Goal: Contribute content: Contribute content

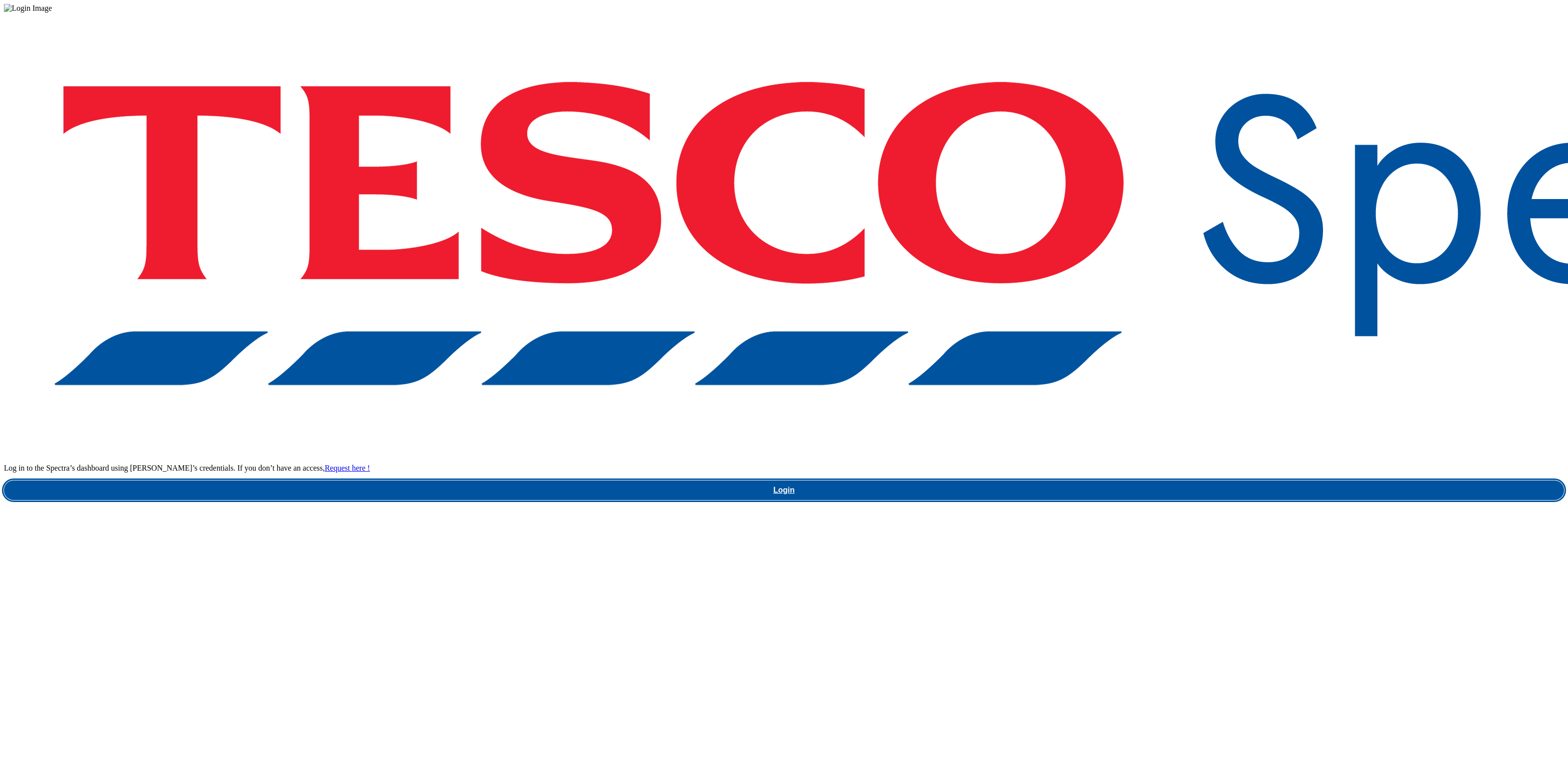
click at [1156, 480] on link "Login" at bounding box center [784, 490] width 1560 height 19
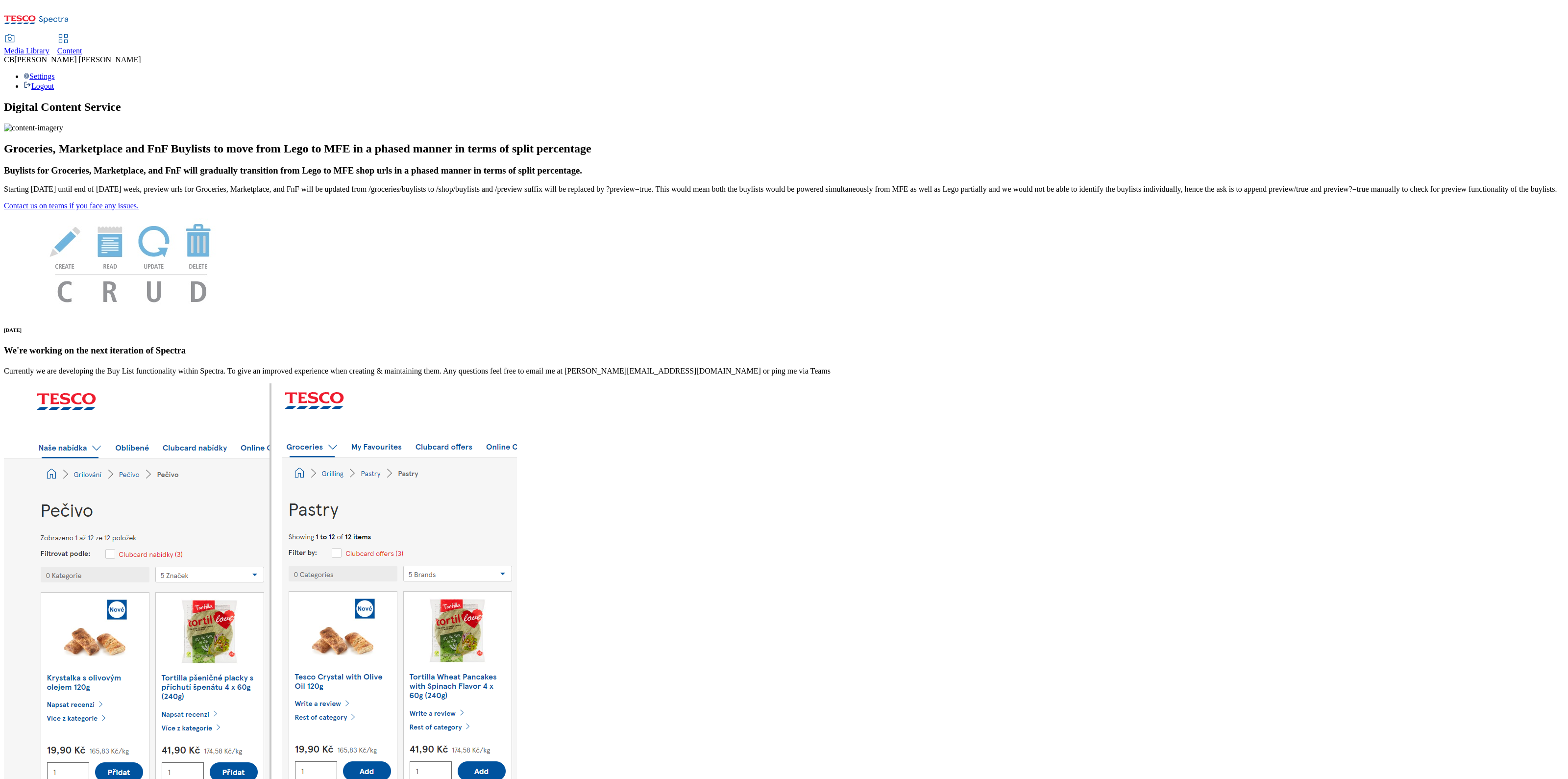
click at [49, 46] on span "Media Library" at bounding box center [26, 50] width 46 height 8
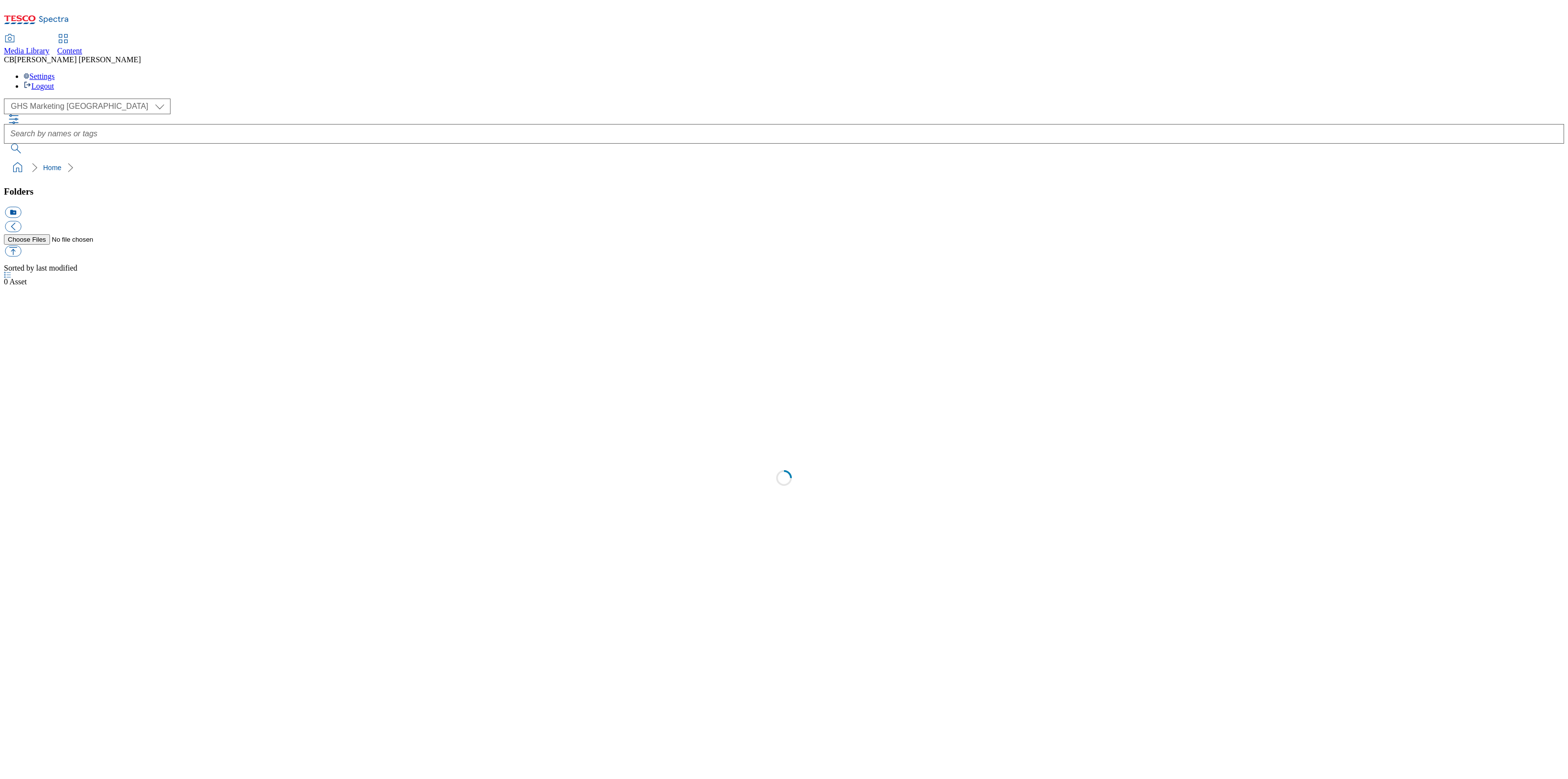
select select "flare-ghs-mktg"
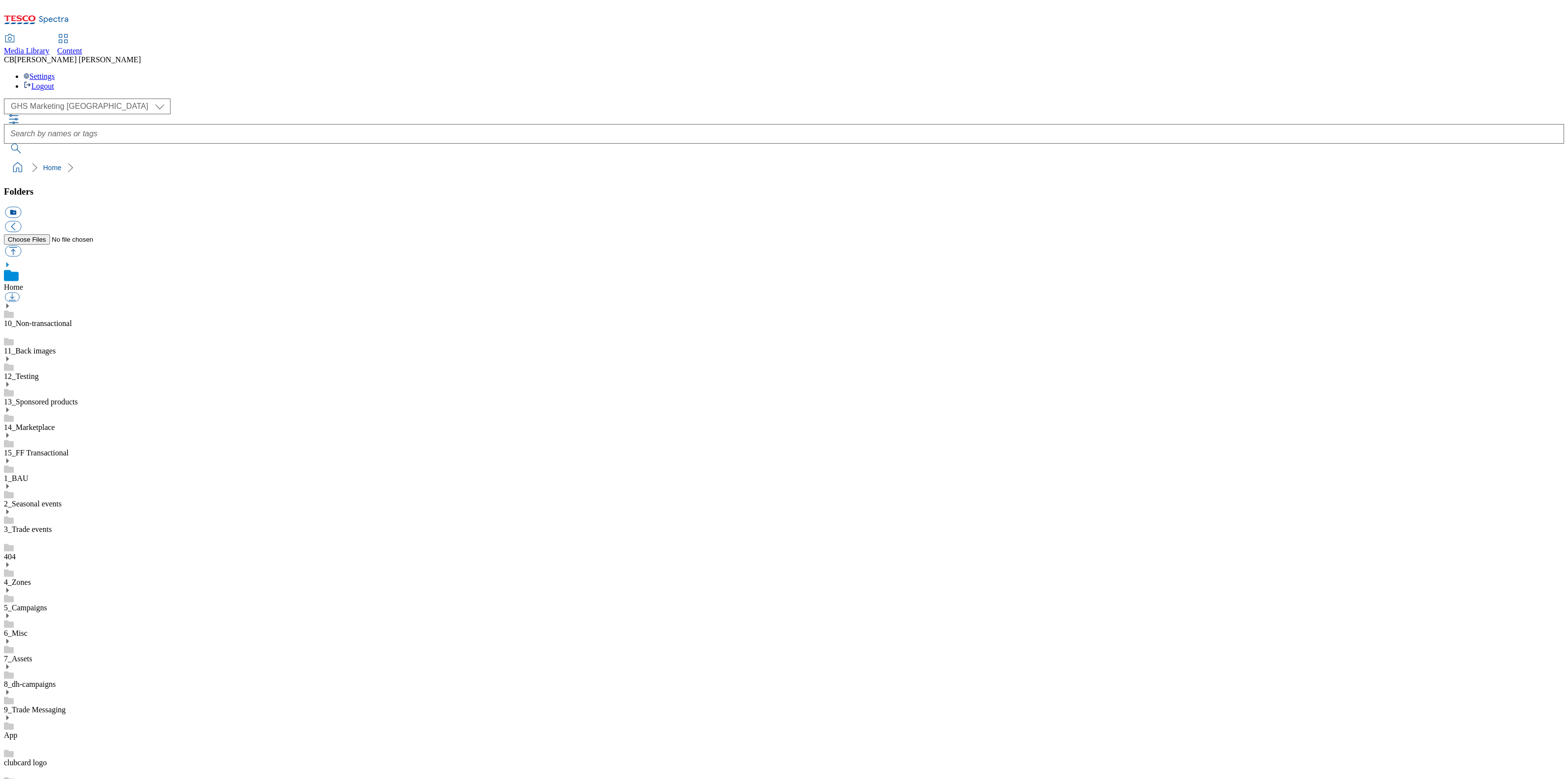
click at [11, 663] on icon at bounding box center [7, 666] width 7 height 7
click at [53, 760] on link "BuylistHeaders" at bounding box center [28, 764] width 49 height 8
click at [21, 246] on button "button" at bounding box center [13, 251] width 16 height 11
type input "C:\fakepath\1755158916477-ad540896_Strongbow_LegoBrand_H_1184x333_V3.jpg"
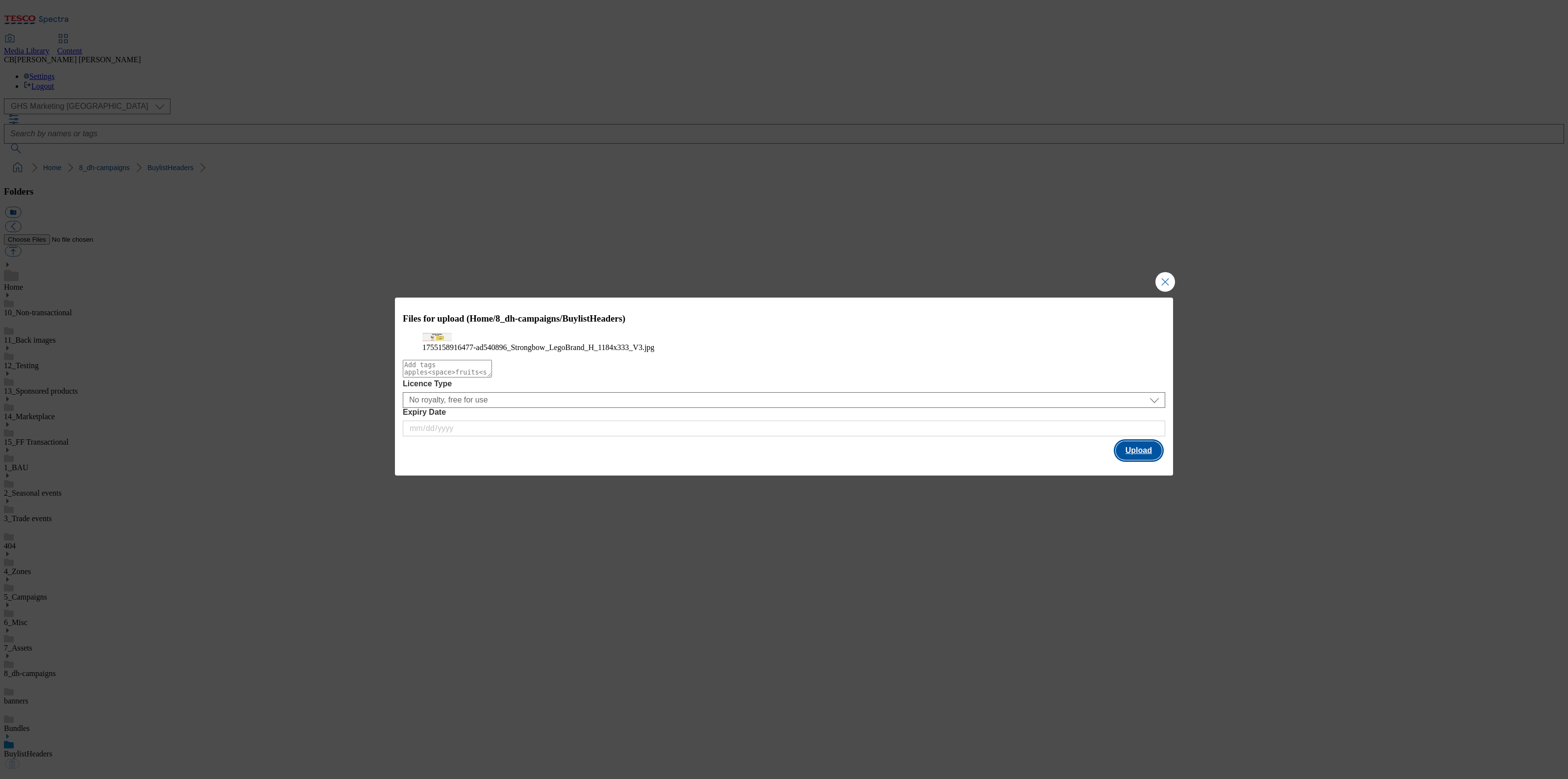
click at [1144, 460] on button "Upload" at bounding box center [1139, 451] width 46 height 19
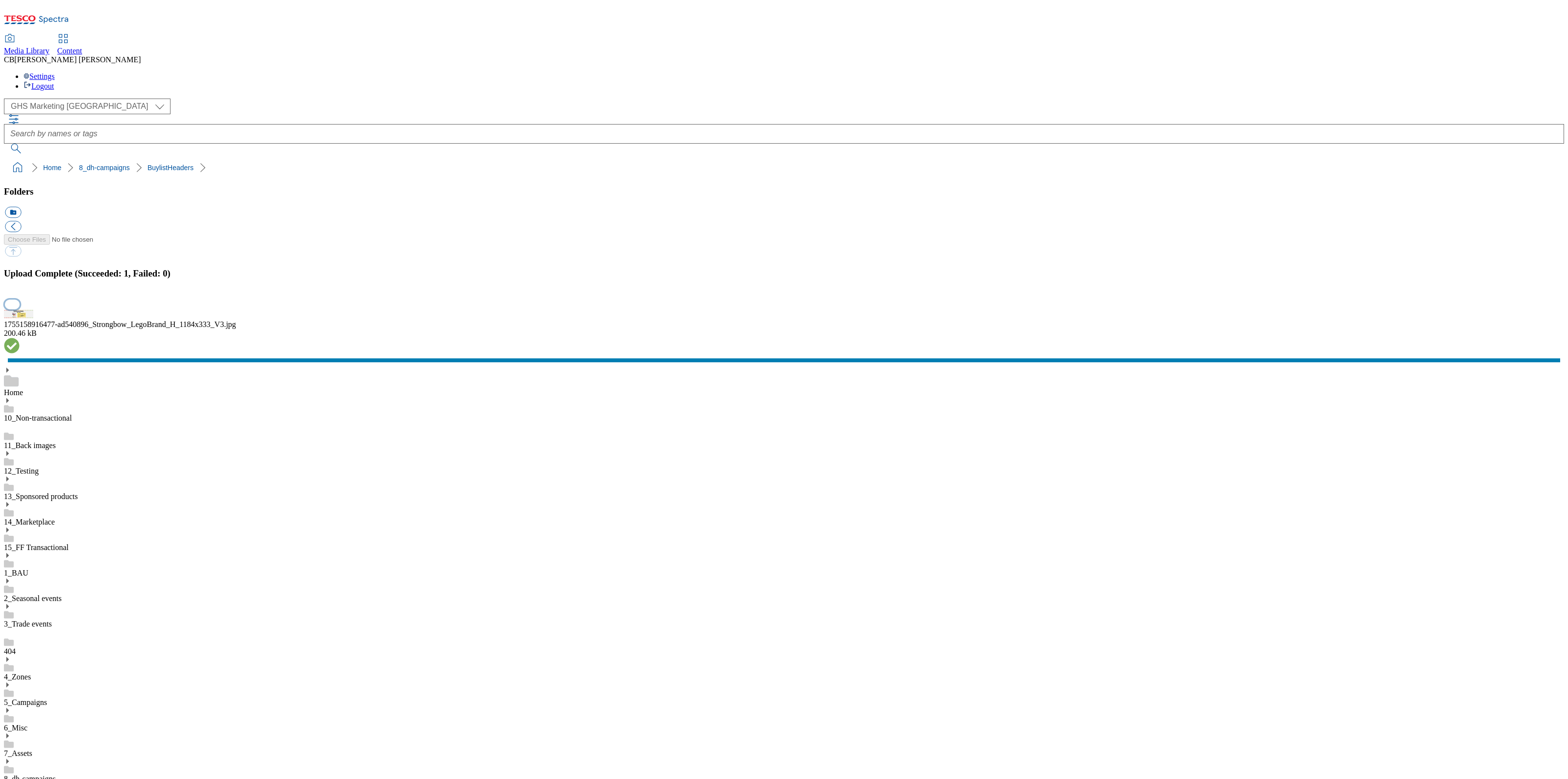
click at [19, 309] on button "button" at bounding box center [13, 304] width 15 height 9
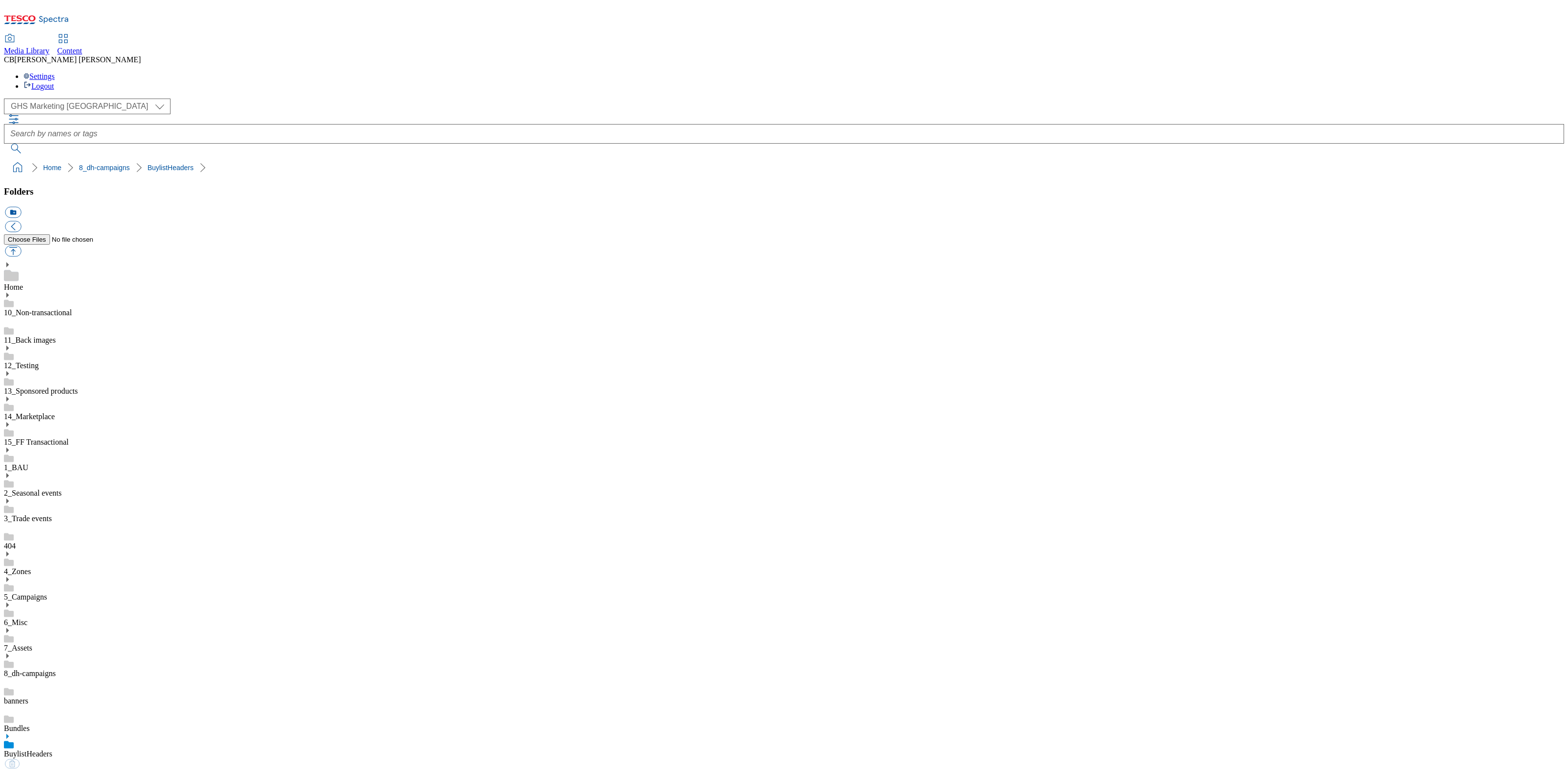
click at [53, 750] on link "BuylistHeaders" at bounding box center [28, 753] width 49 height 8
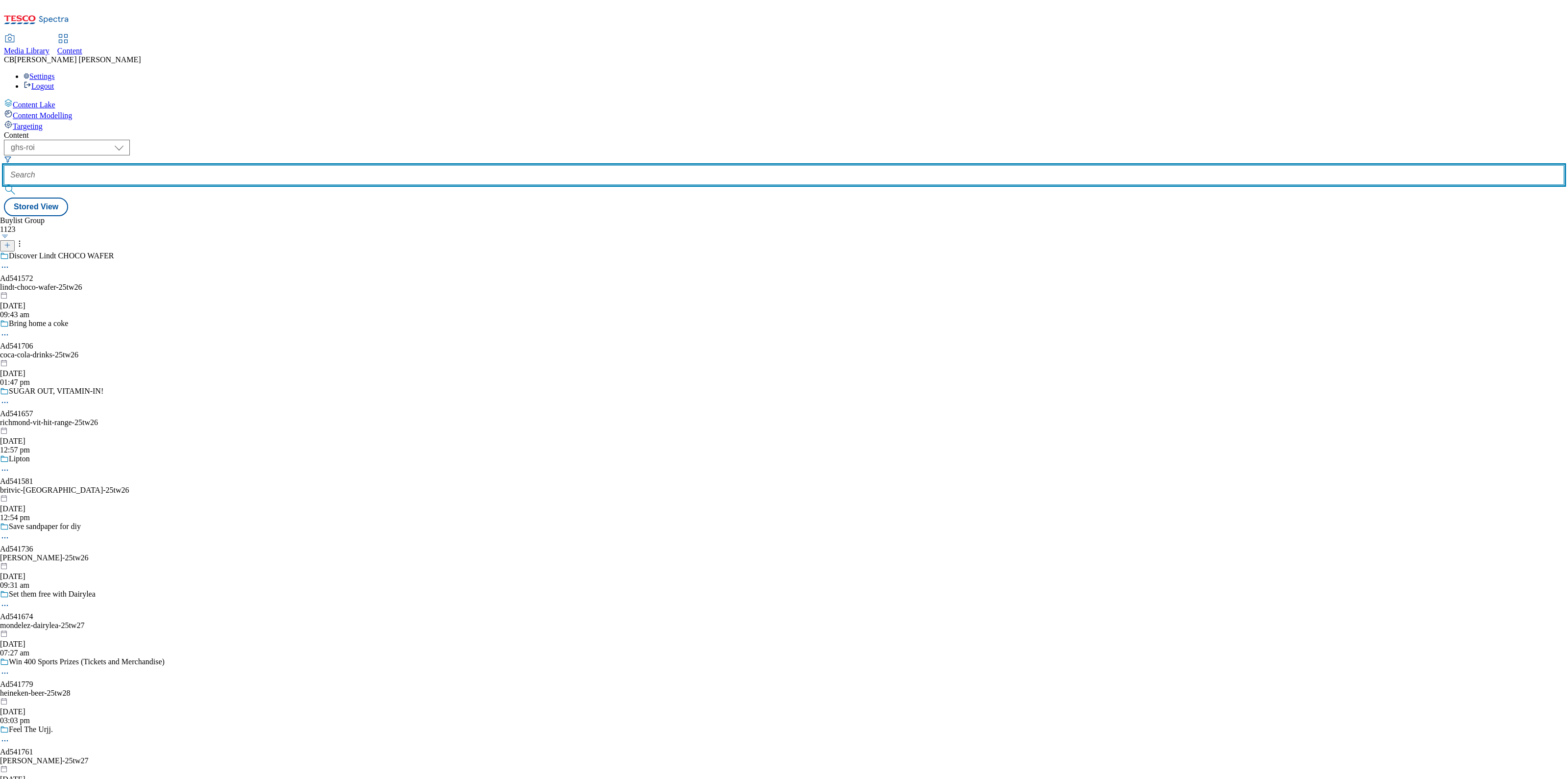
click at [261, 165] on input "text" at bounding box center [784, 174] width 1560 height 19
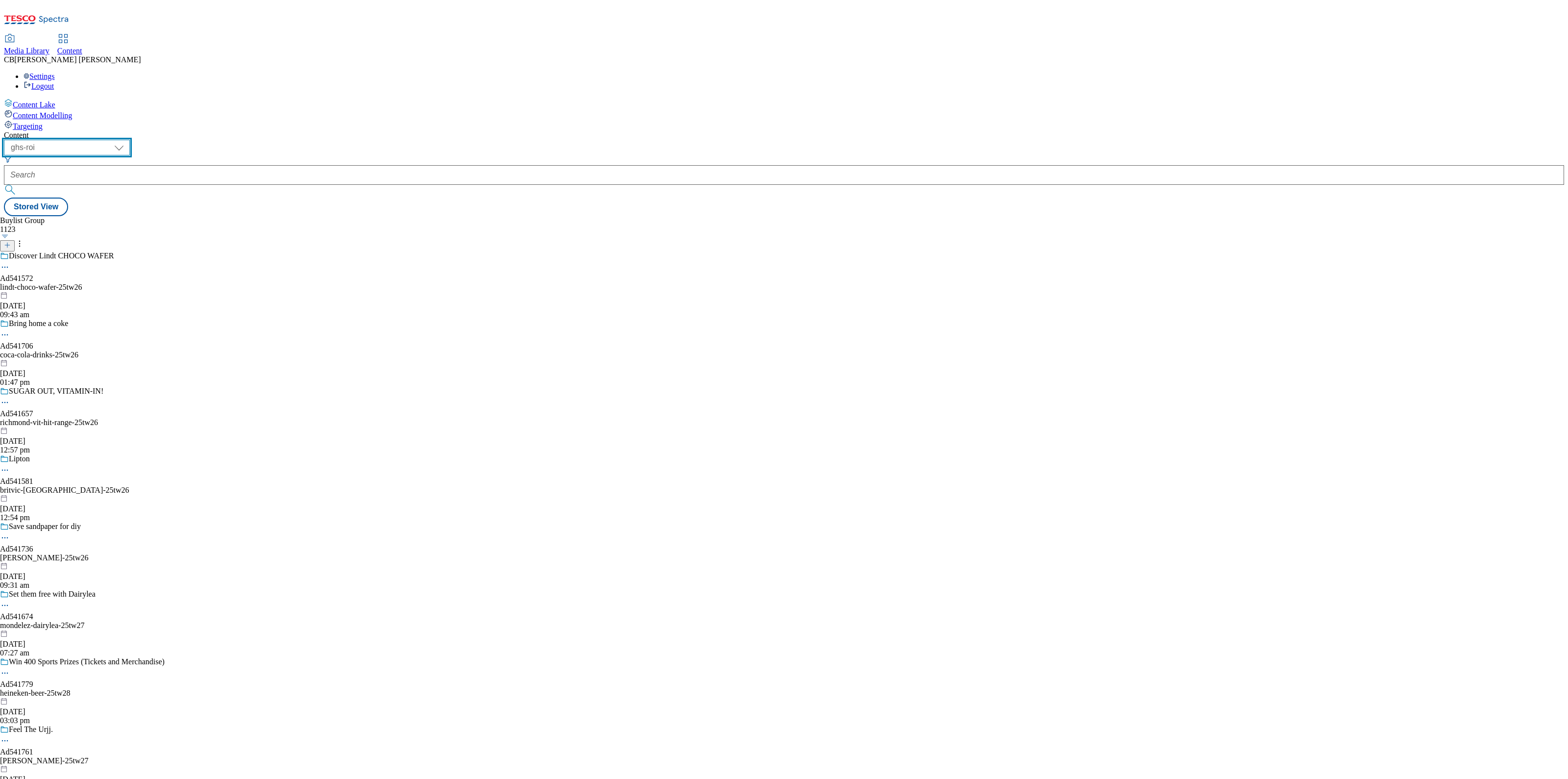
click at [130, 139] on select "ghs-roi ghs-uk" at bounding box center [66, 147] width 126 height 16
select select "ghs-uk"
click at [128, 139] on select "ghs-roi ghs-uk" at bounding box center [66, 147] width 126 height 16
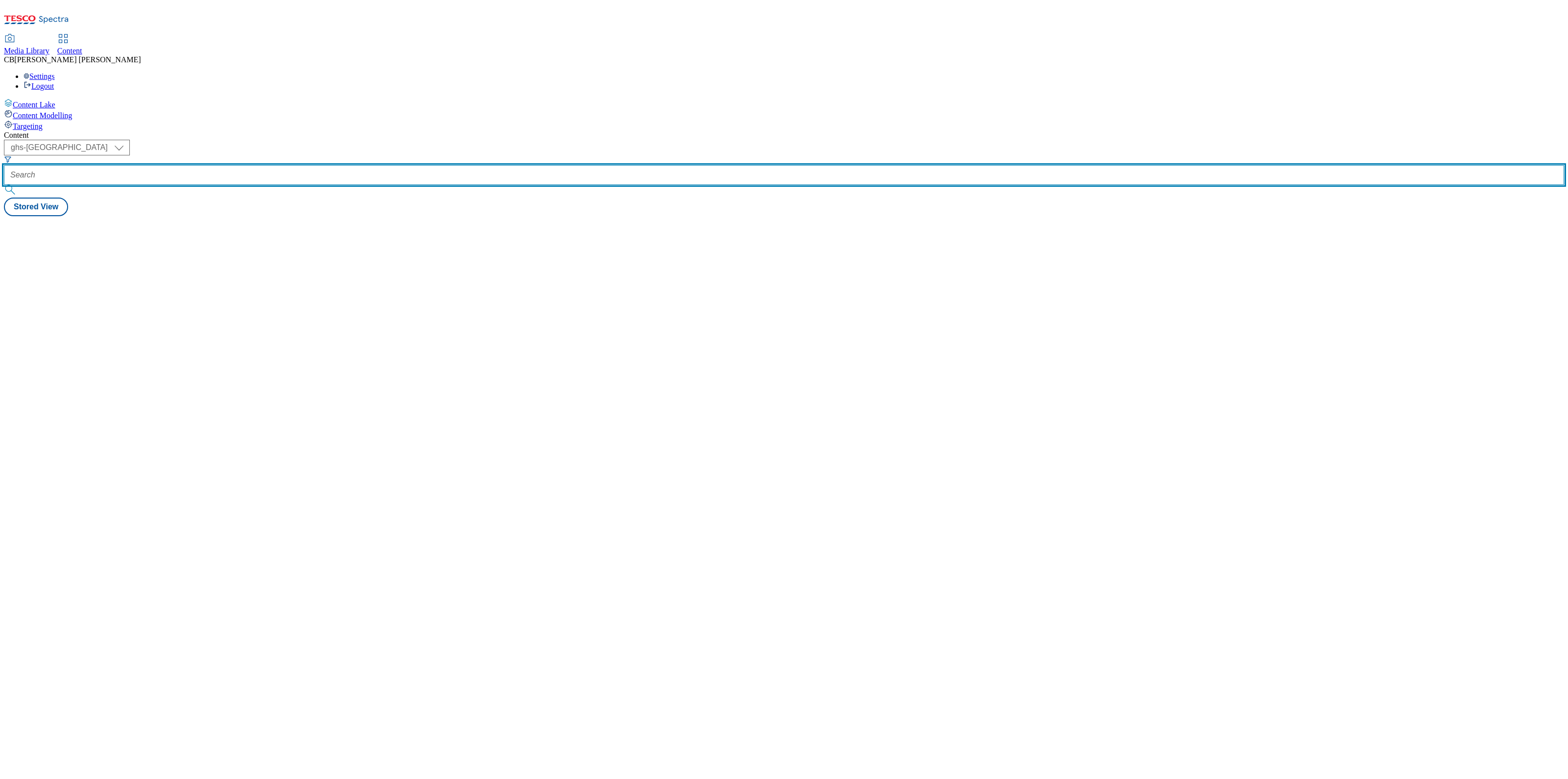
click at [226, 165] on input "text" at bounding box center [784, 174] width 1560 height 19
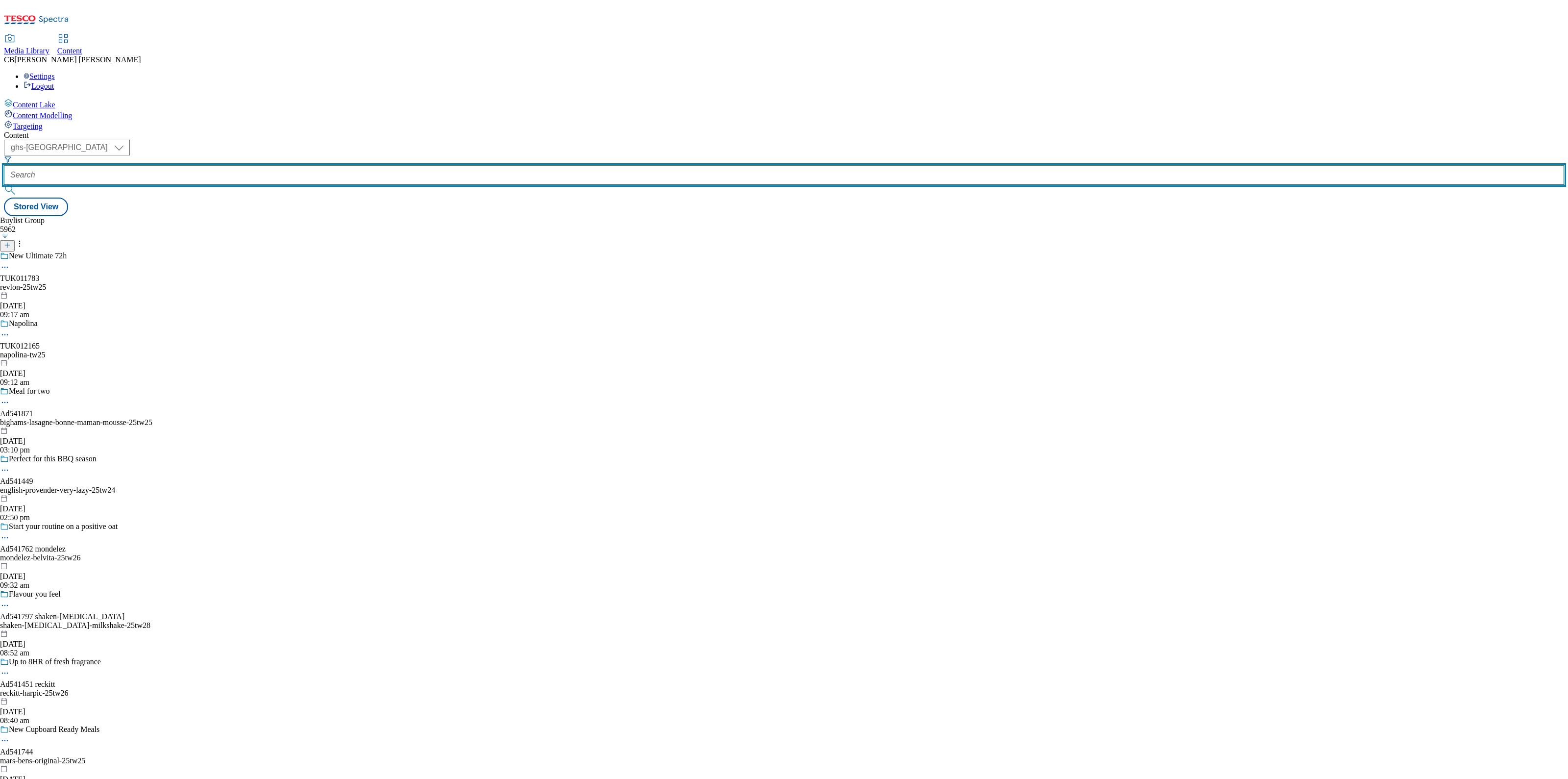
paste input "heineken-strongbow-25tw25"
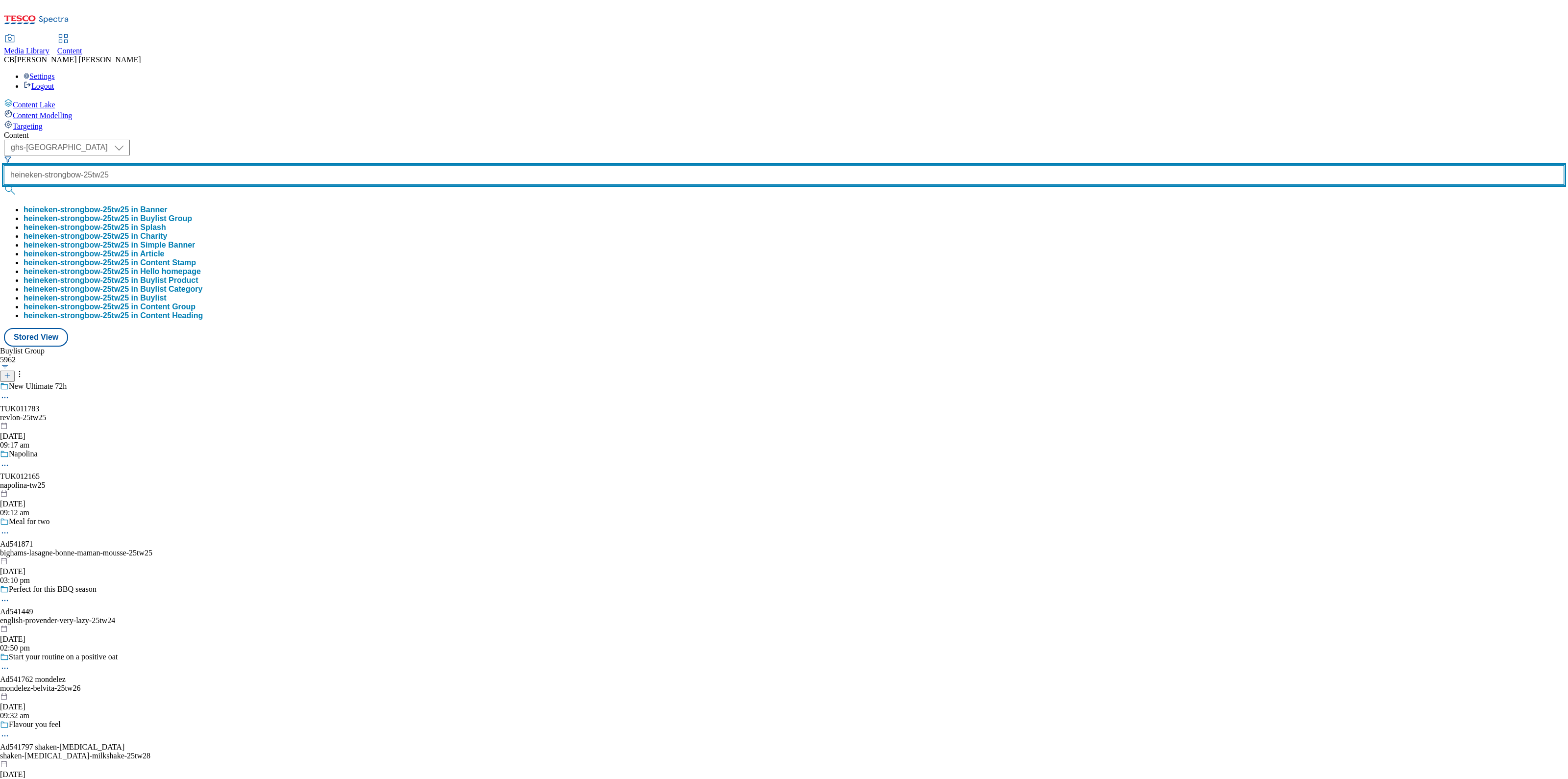
type input "heineken-strongbow-25tw25"
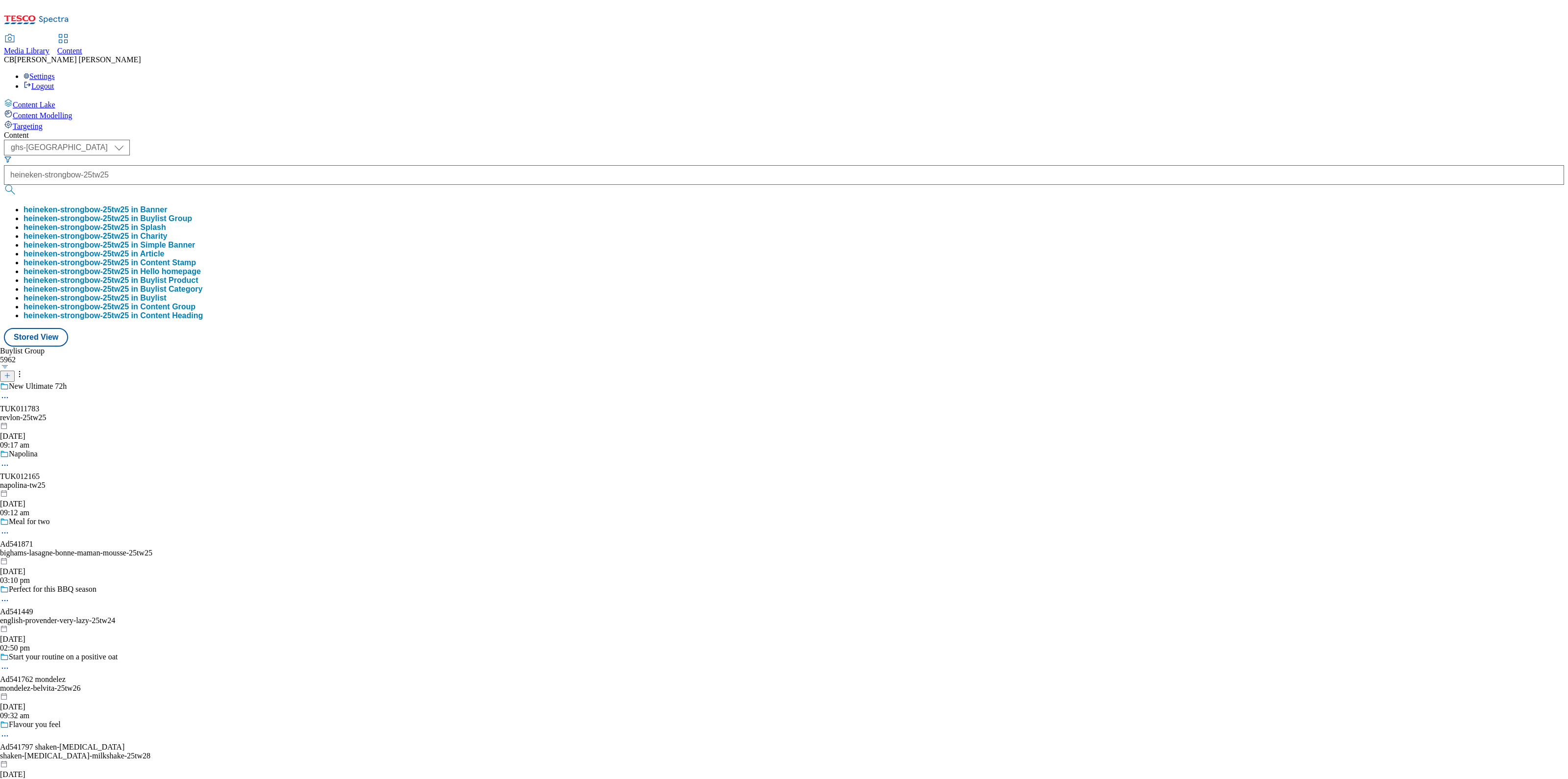
scroll to position [0, 0]
click at [192, 214] on button "heineken-strongbow-25tw25 in Buylist Group" at bounding box center [108, 219] width 169 height 9
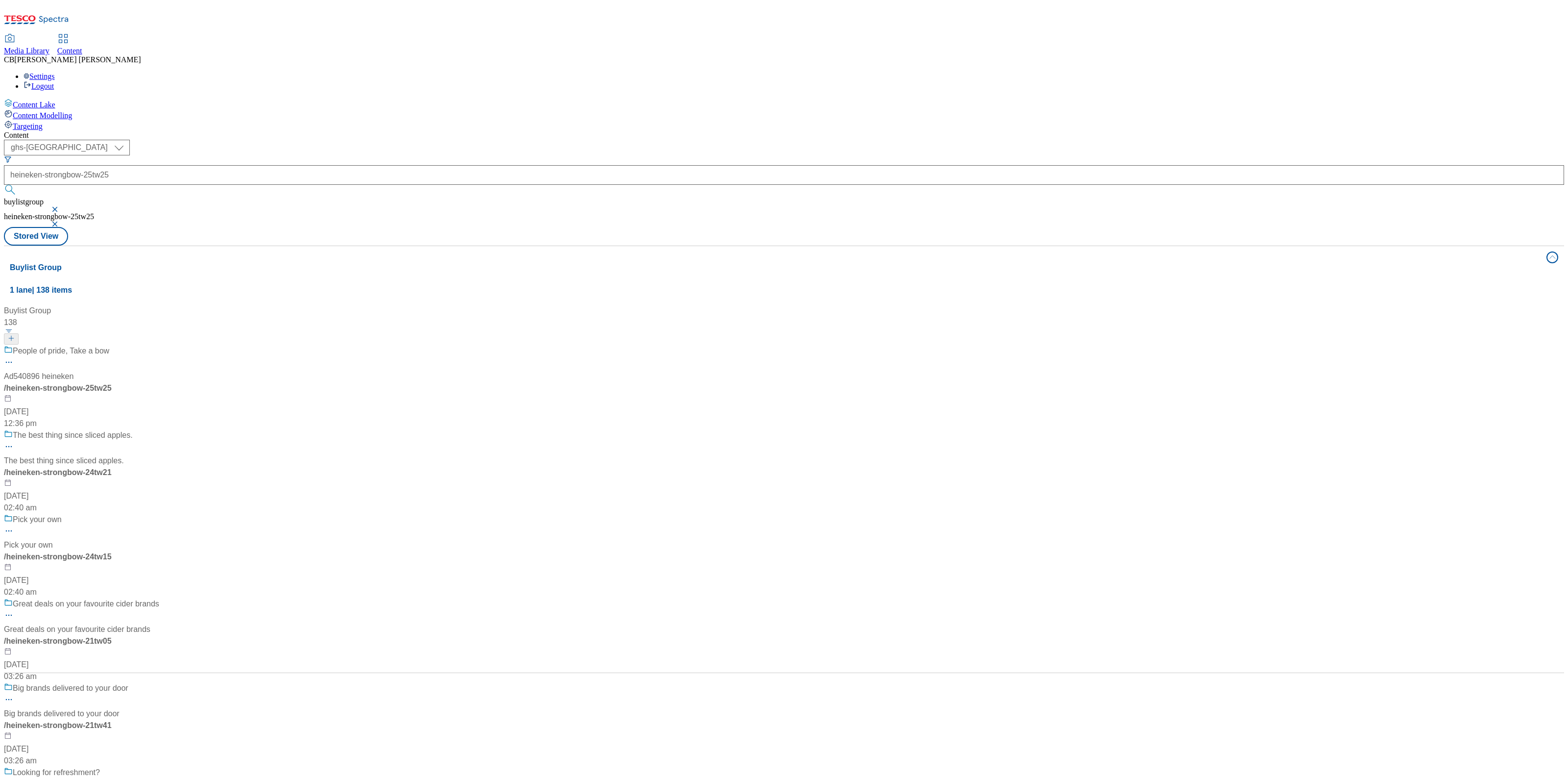
click at [159, 345] on div "People of pride, Take a bow Ad540896 heineken / heineken-strongbow-25tw25 5 Aug…" at bounding box center [81, 387] width 155 height 84
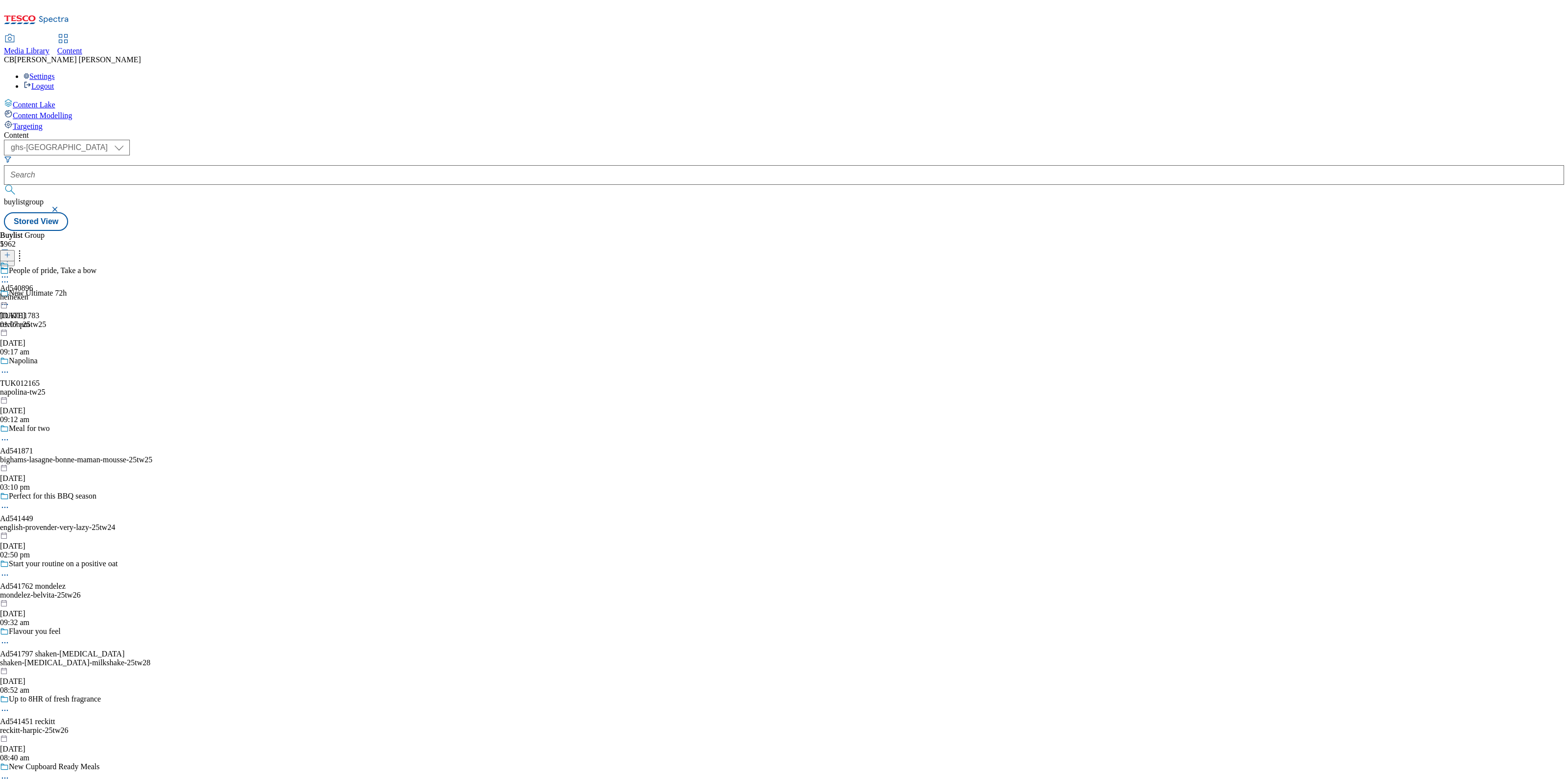
click at [10, 272] on icon at bounding box center [5, 277] width 10 height 10
click at [46, 291] on button "Edit" at bounding box center [33, 297] width 26 height 11
select select "tactical"
select select "supplier funded short term 1-3 weeks"
select select "dunnhumby"
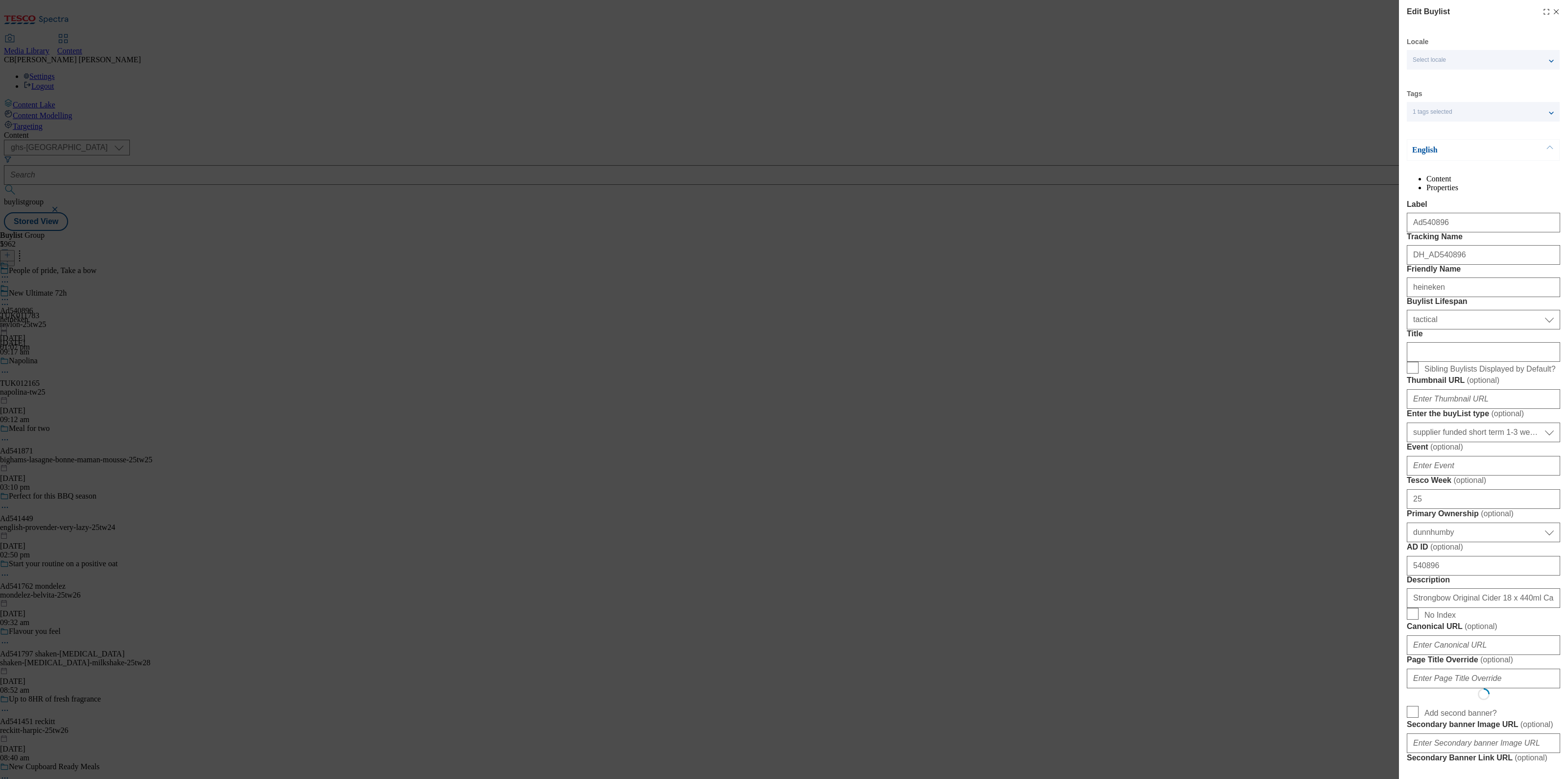
select select "Banner"
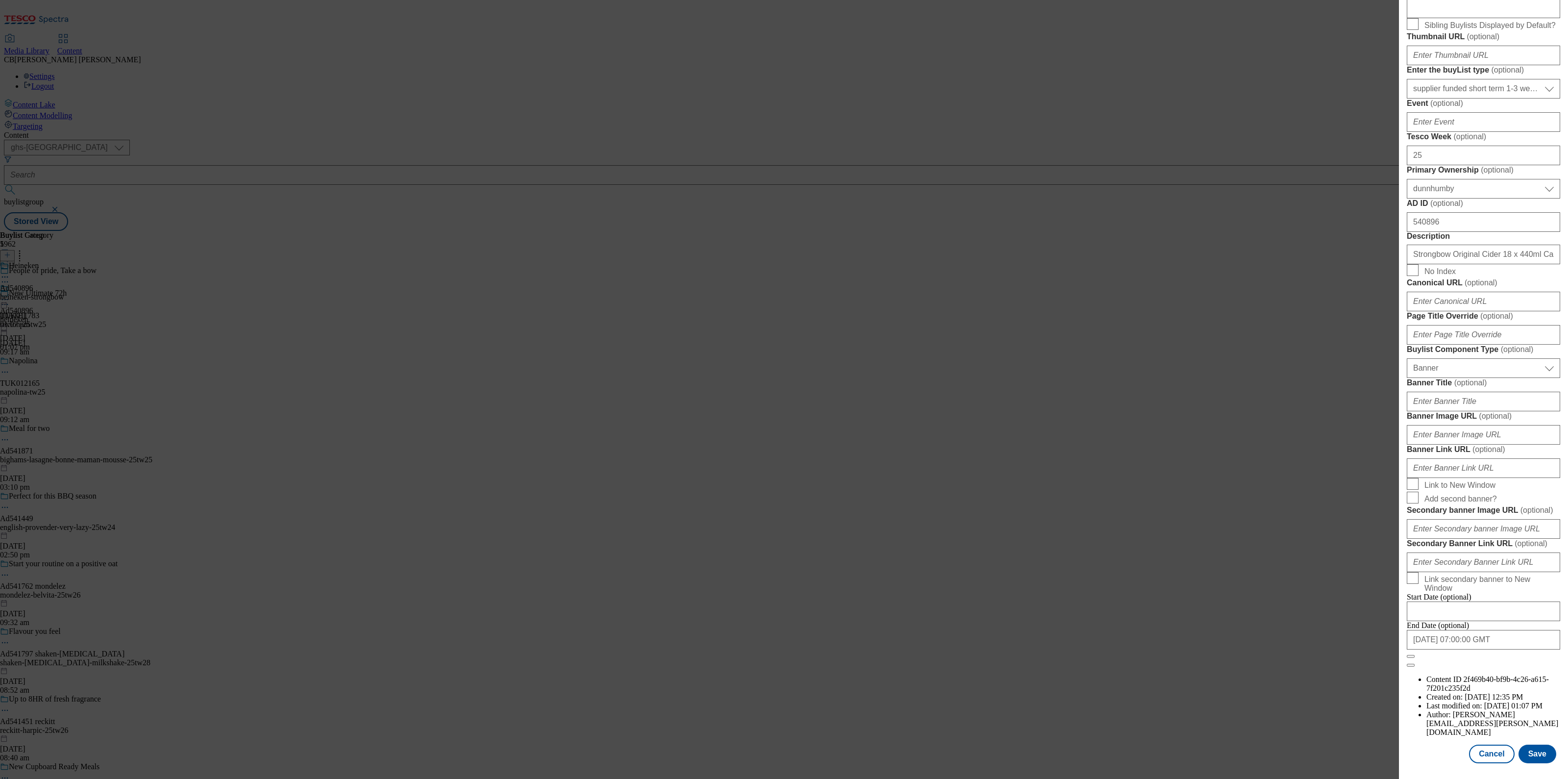
scroll to position [707, 0]
click at [1482, 425] on input "Banner Image URL ( optional )" at bounding box center [1484, 435] width 153 height 19
paste input "https://digitalcontent.api.tesco.com/v2/media/ghs-mktg/92f823f6-d5d5-4a4b-8e10-…"
type input "https://digitalcontent.api.tesco.com/v2/media/ghs-mktg/92f823f6-d5d5-4a4b-8e10-…"
click at [1515, 411] on label "Banner Image URL ( optional )" at bounding box center [1484, 416] width 153 height 10
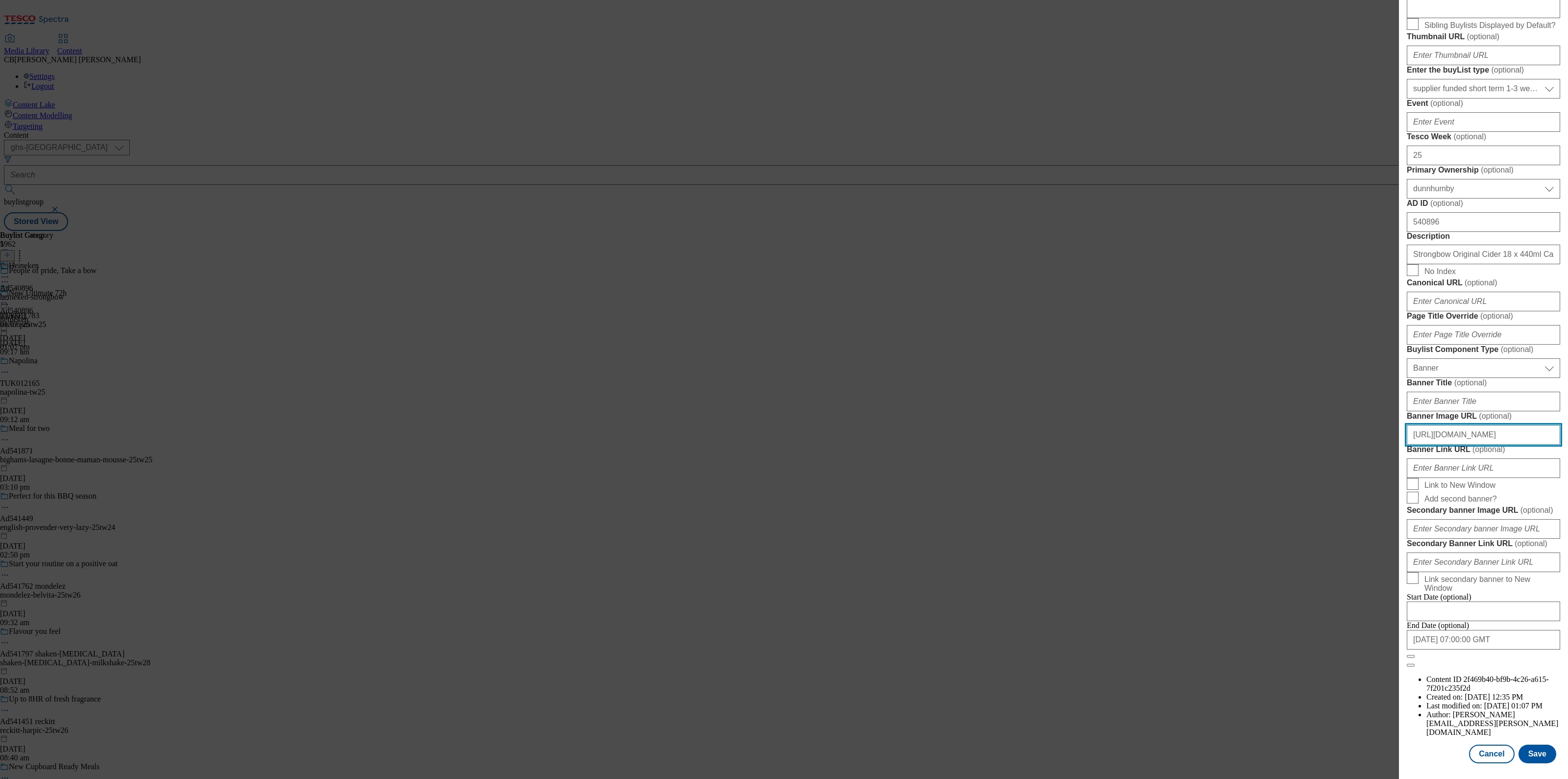
click at [1515, 425] on input "https://digitalcontent.api.tesco.com/v2/media/ghs-mktg/92f823f6-d5d5-4a4b-8e10-…" at bounding box center [1484, 435] width 153 height 19
click at [1525, 745] on button "Save" at bounding box center [1537, 754] width 38 height 19
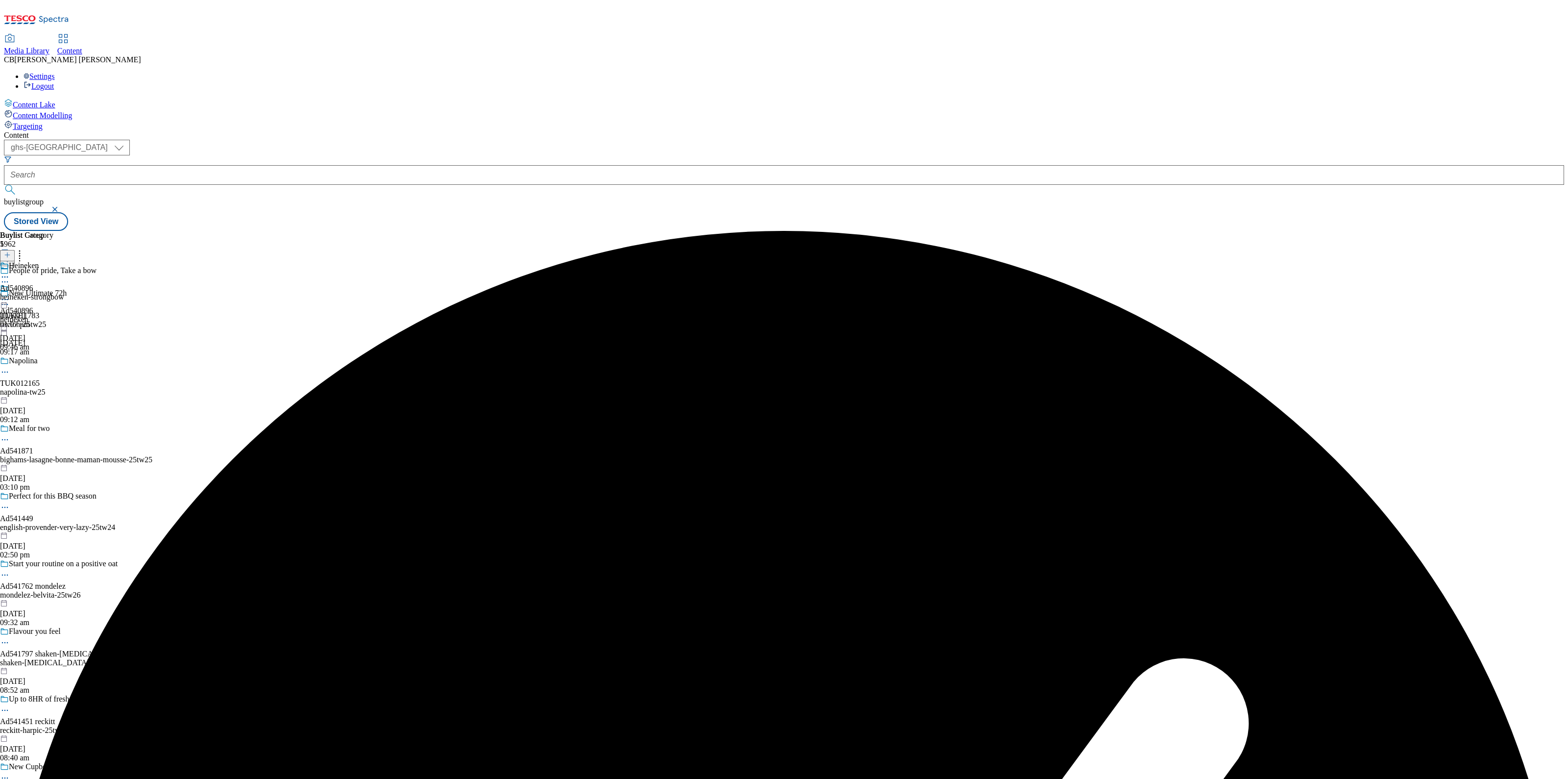
click at [10, 294] on icon at bounding box center [5, 299] width 10 height 10
click at [58, 359] on button "Preview" at bounding box center [38, 365] width 38 height 11
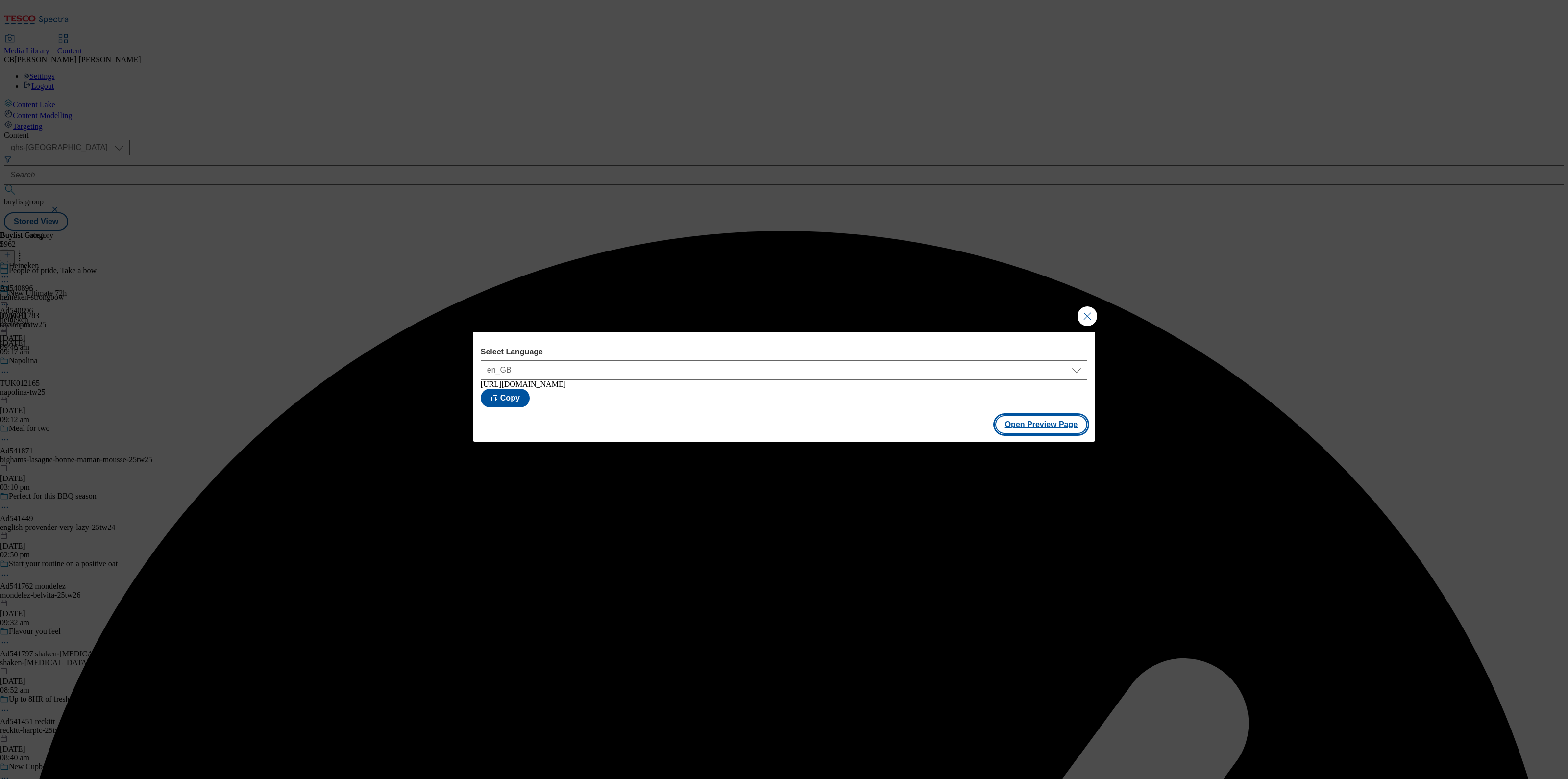
click at [1042, 425] on button "Open Preview Page" at bounding box center [1042, 425] width 93 height 19
click at [1091, 316] on button "Close Modal" at bounding box center [1087, 316] width 19 height 19
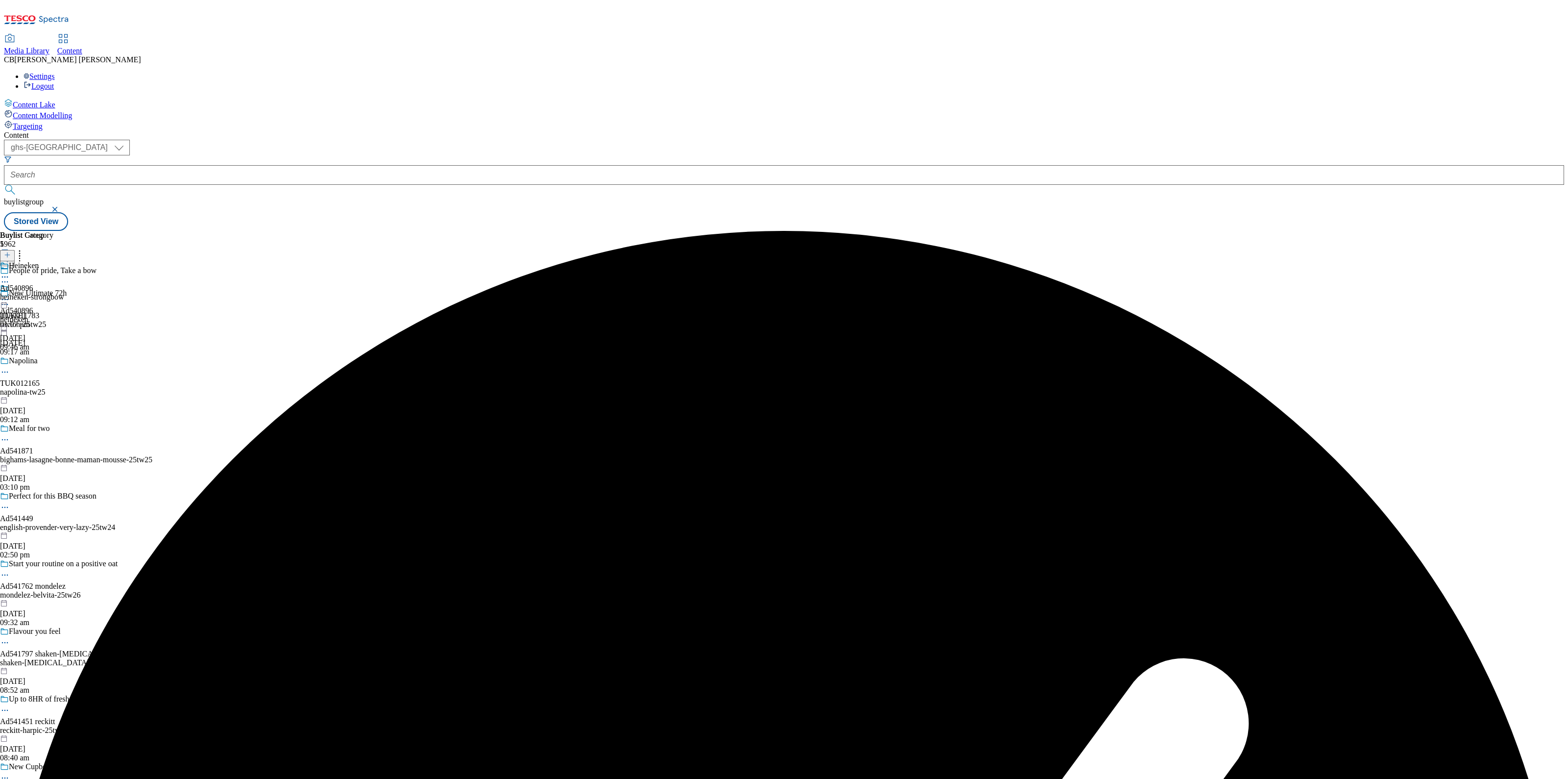
click at [10, 294] on icon at bounding box center [5, 299] width 10 height 10
click at [52, 396] on span "Publish" at bounding box center [41, 400] width 21 height 8
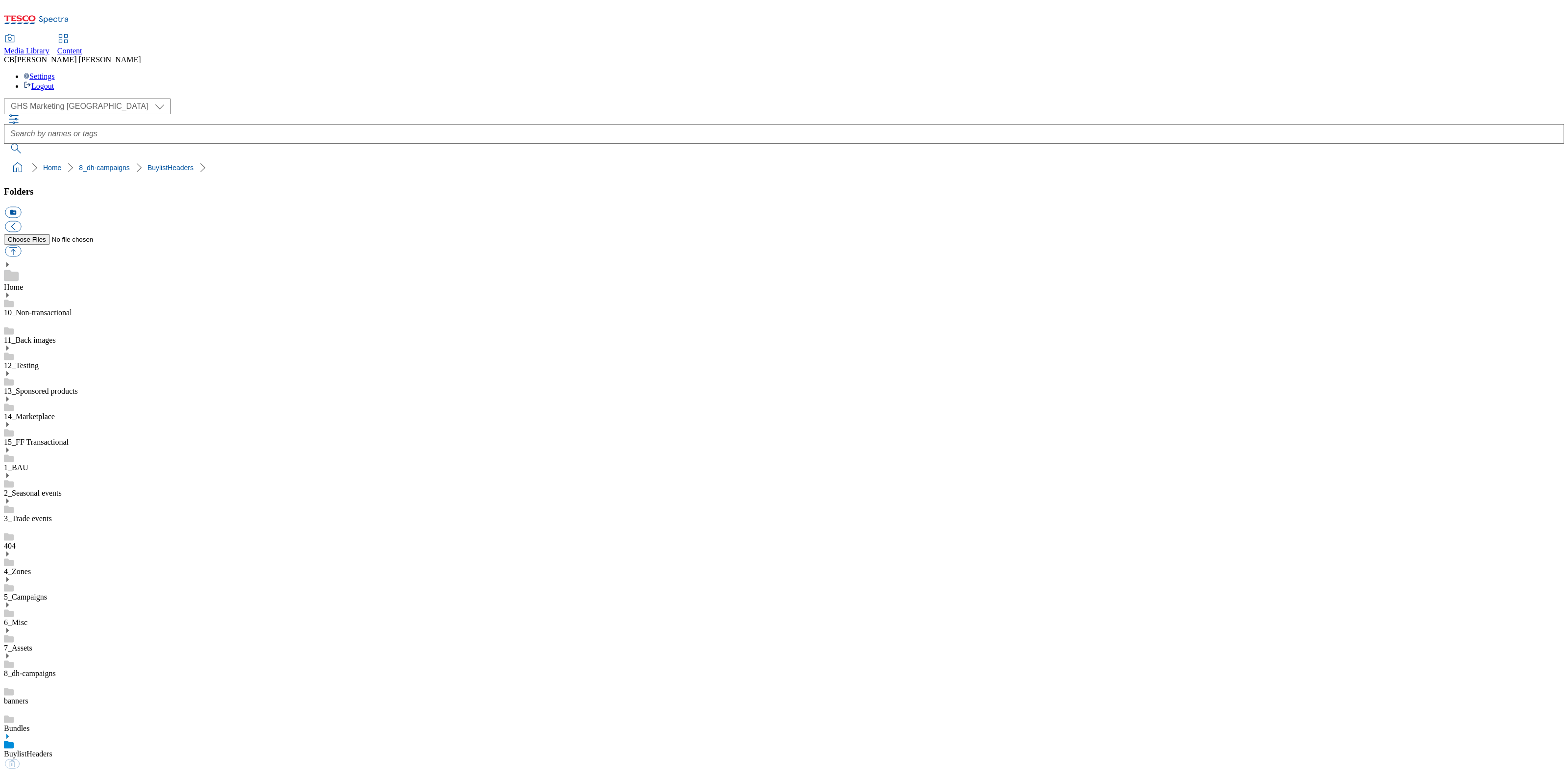
scroll to position [1, 0]
click at [21, 246] on button "button" at bounding box center [13, 251] width 16 height 11
click at [53, 750] on link "BuylistHeaders" at bounding box center [28, 753] width 49 height 8
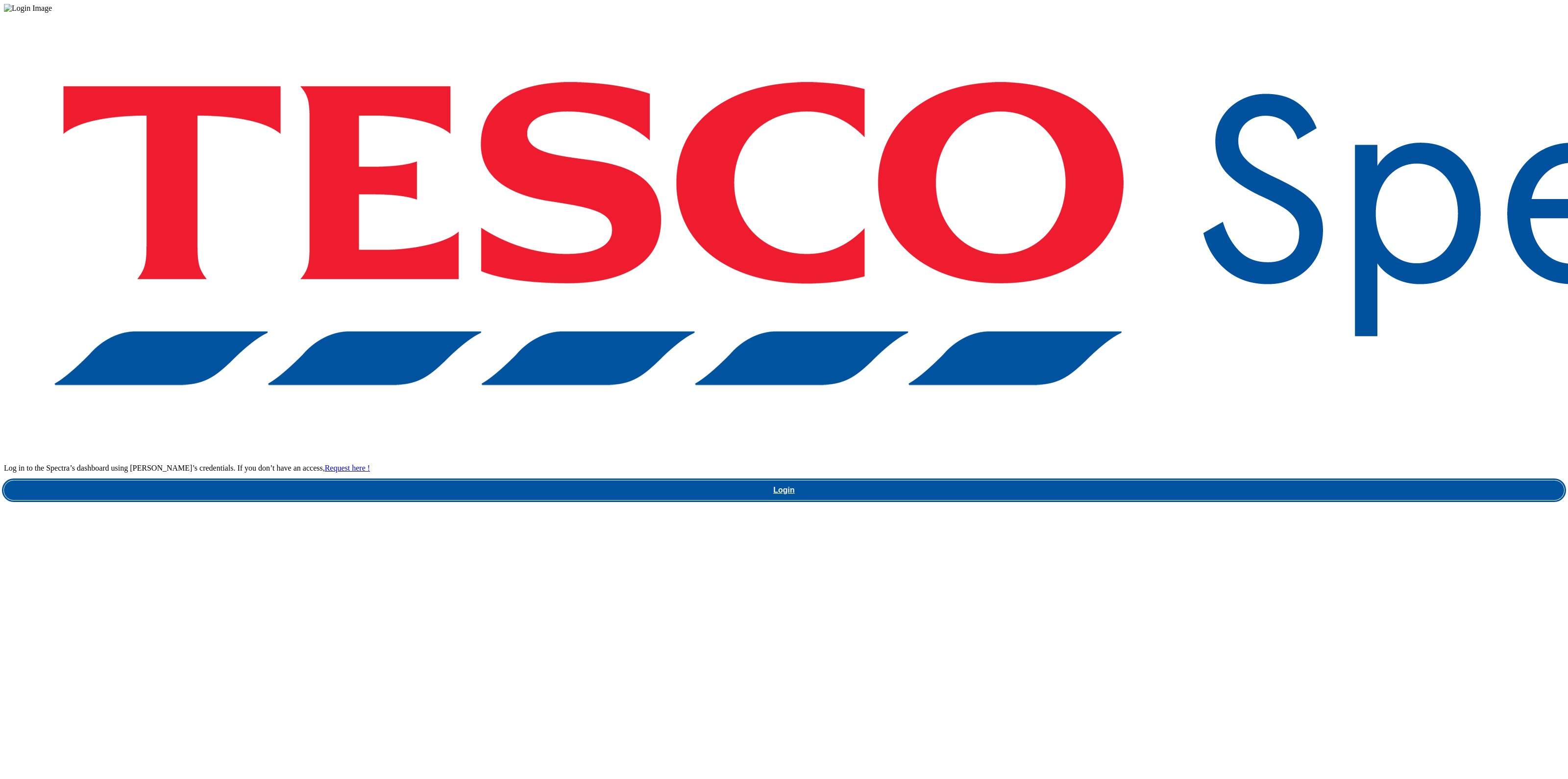
click at [1201, 480] on link "Login" at bounding box center [784, 490] width 1560 height 19
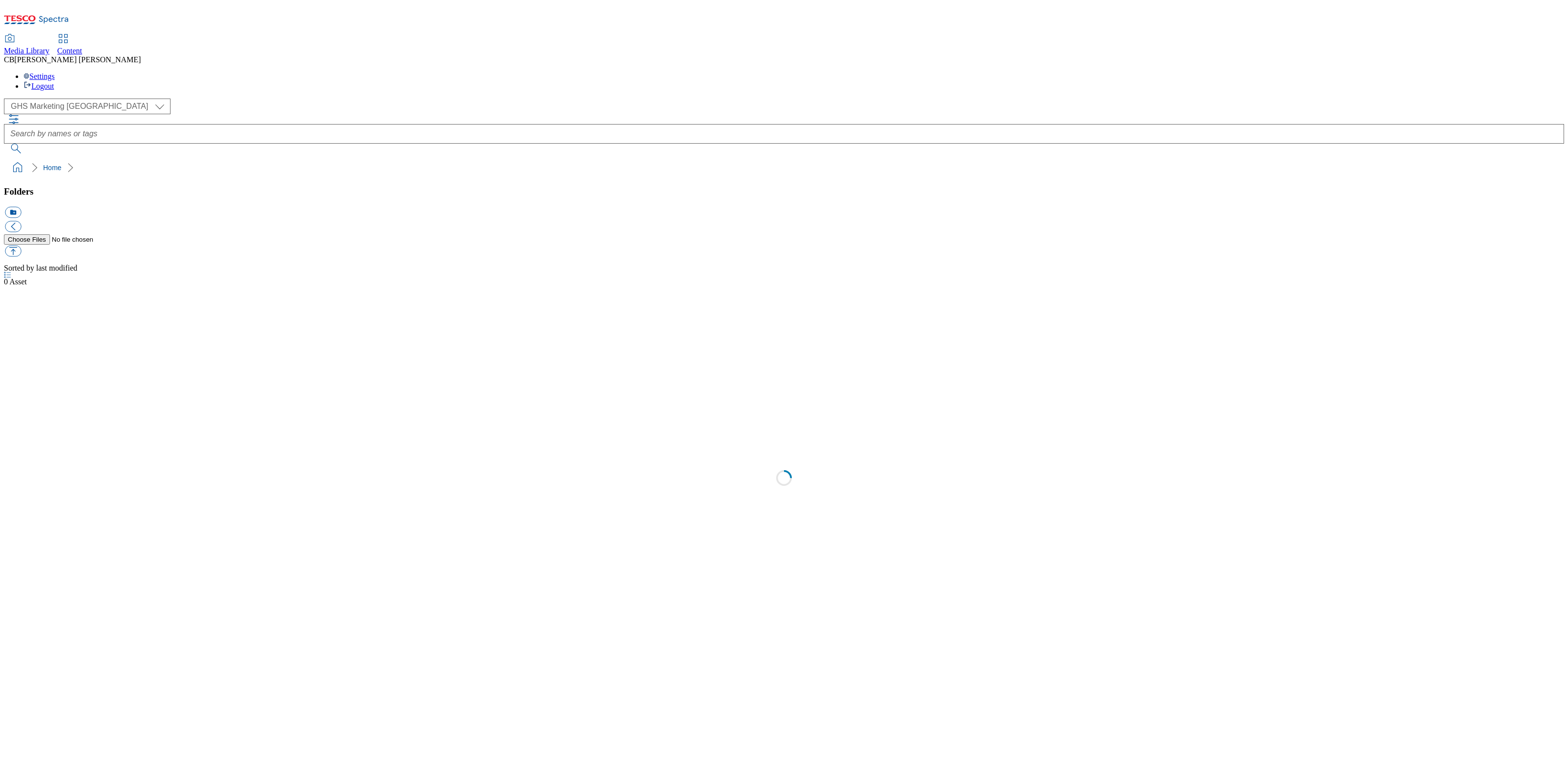
select select "flare-ghs-mktg"
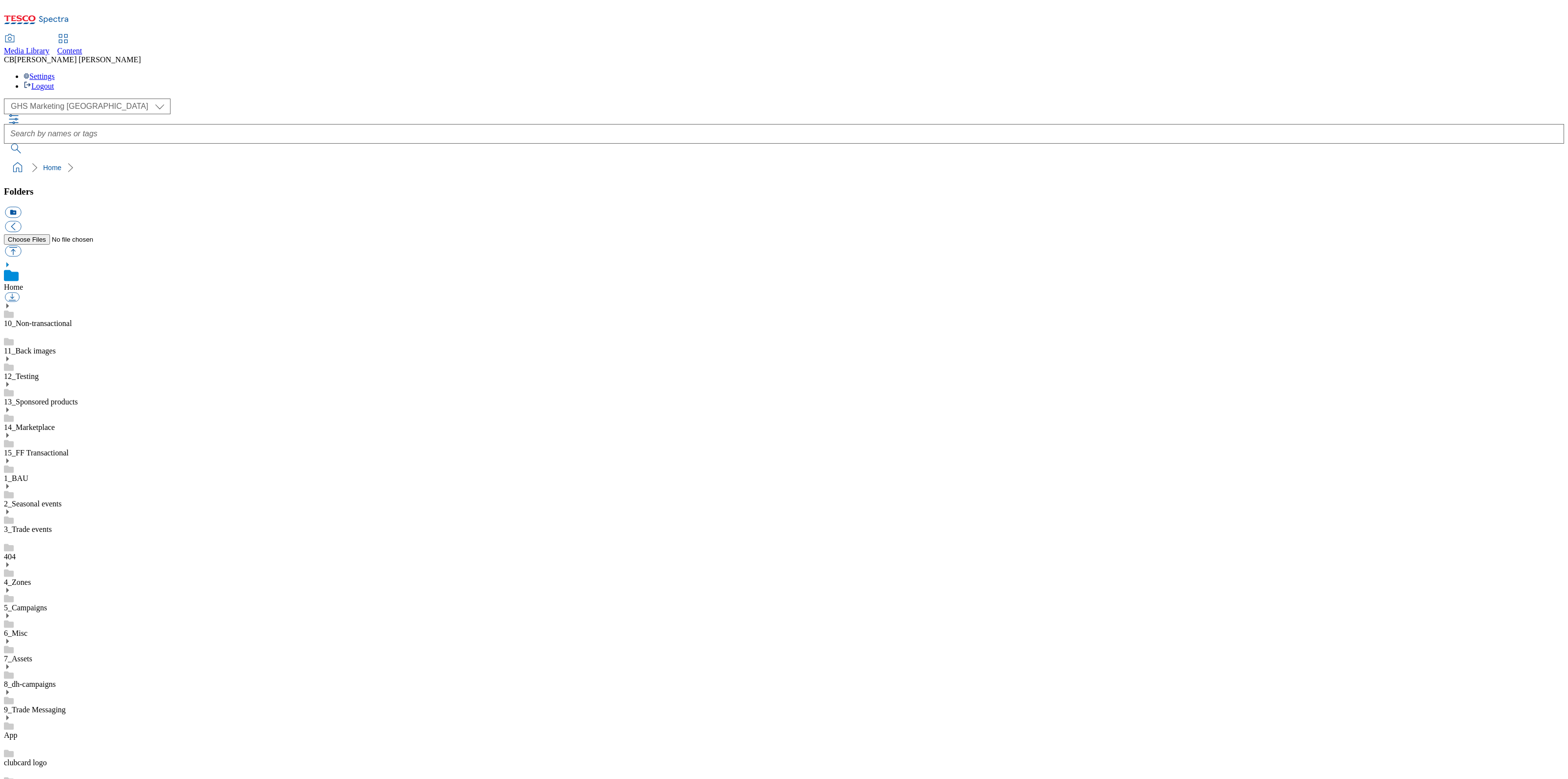
click at [9, 664] on use at bounding box center [8, 666] width 3 height 5
click at [21, 246] on button "button" at bounding box center [13, 251] width 16 height 11
type input "C:\fakepath\1755180010614-ad541809_Food_Bens_Lunchbox_FI_LegoBrand_918x138_V1.j…"
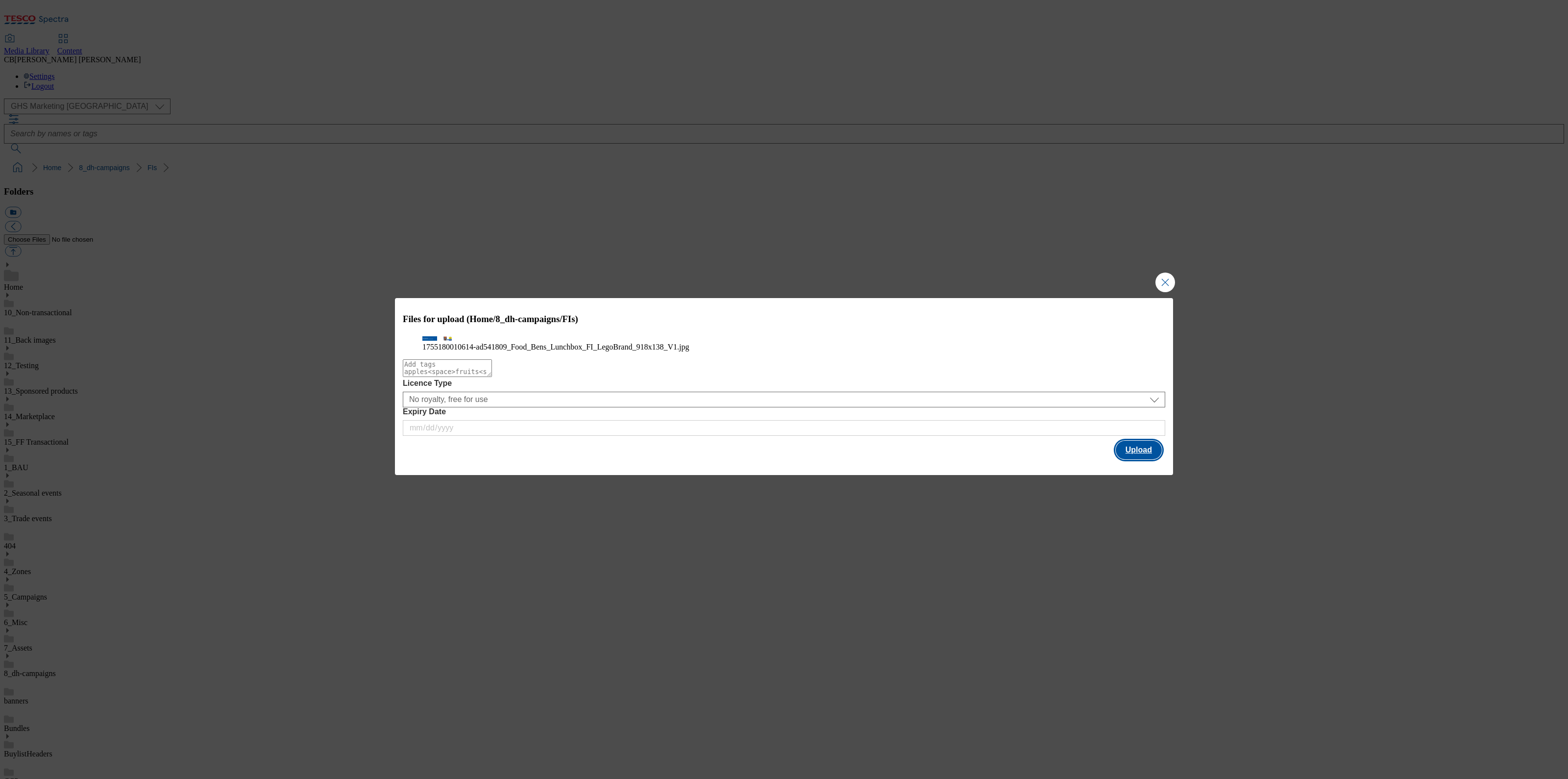
click at [1141, 460] on button "Upload" at bounding box center [1139, 450] width 46 height 19
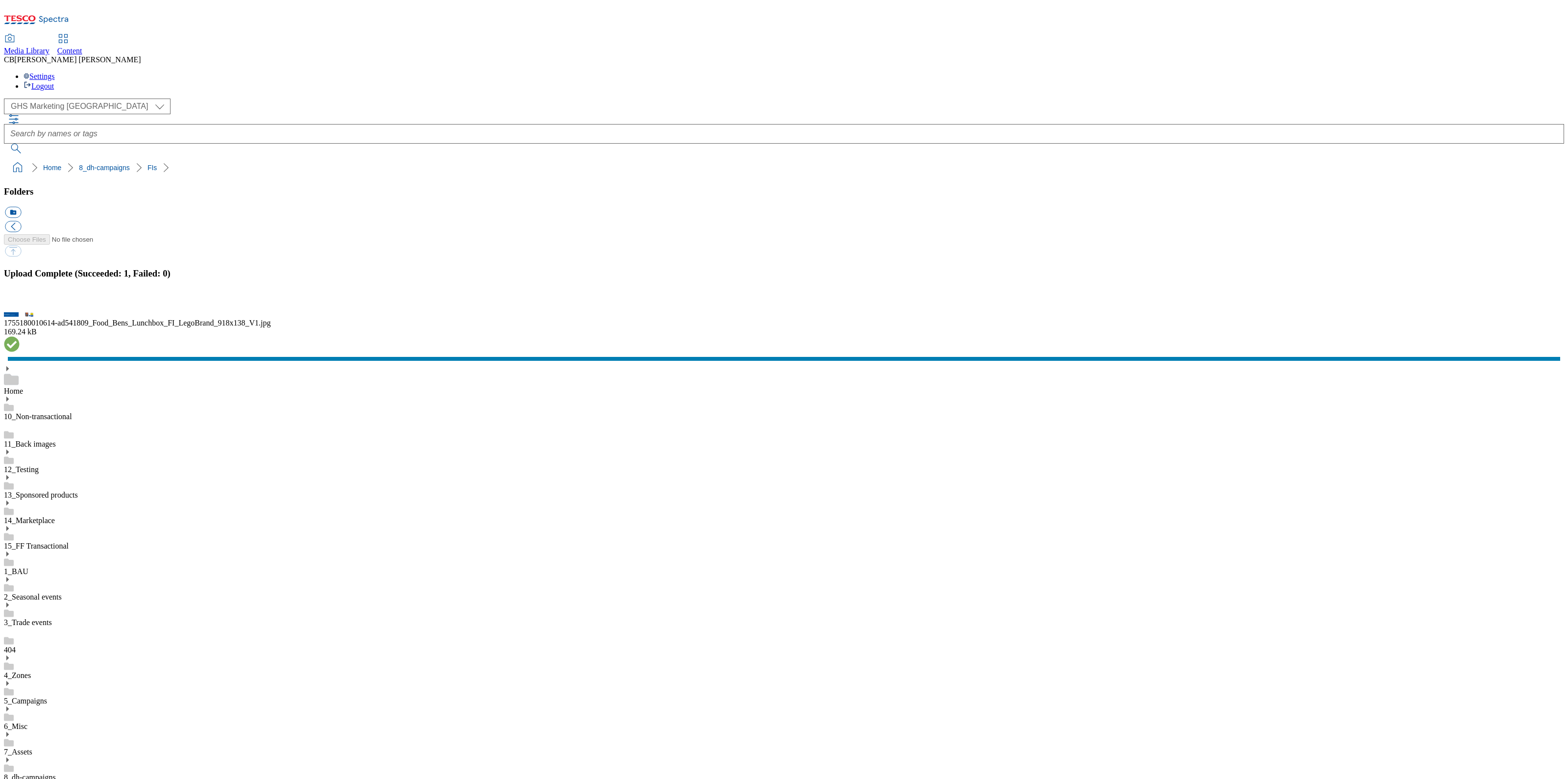
click at [19, 309] on button "button" at bounding box center [13, 304] width 15 height 9
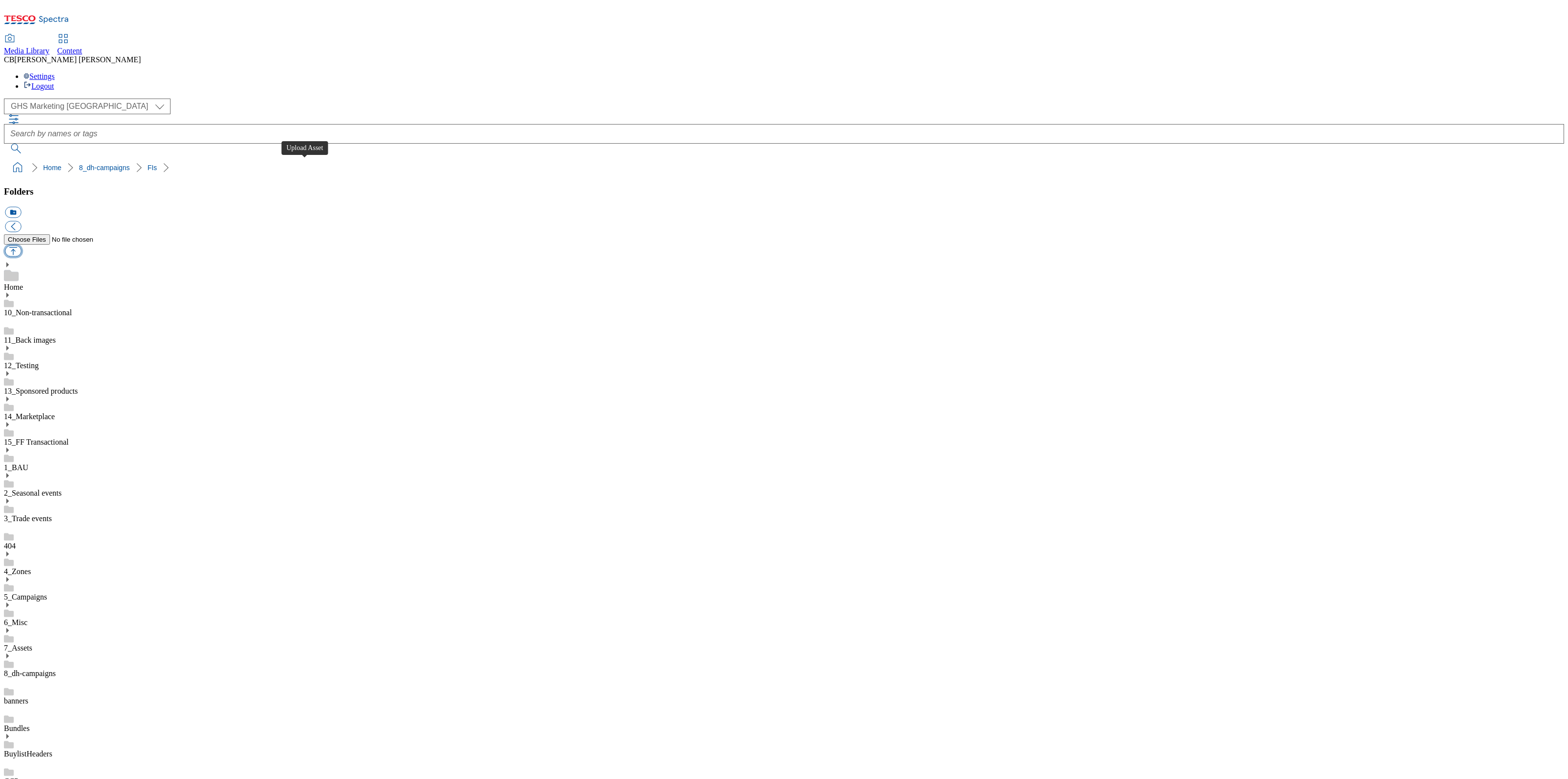
click at [21, 246] on button "button" at bounding box center [13, 251] width 16 height 11
type input "C:\fakepath\1755175932593-ad541303_Plenish_FI_LegoBrand_918x138_V1.jpg"
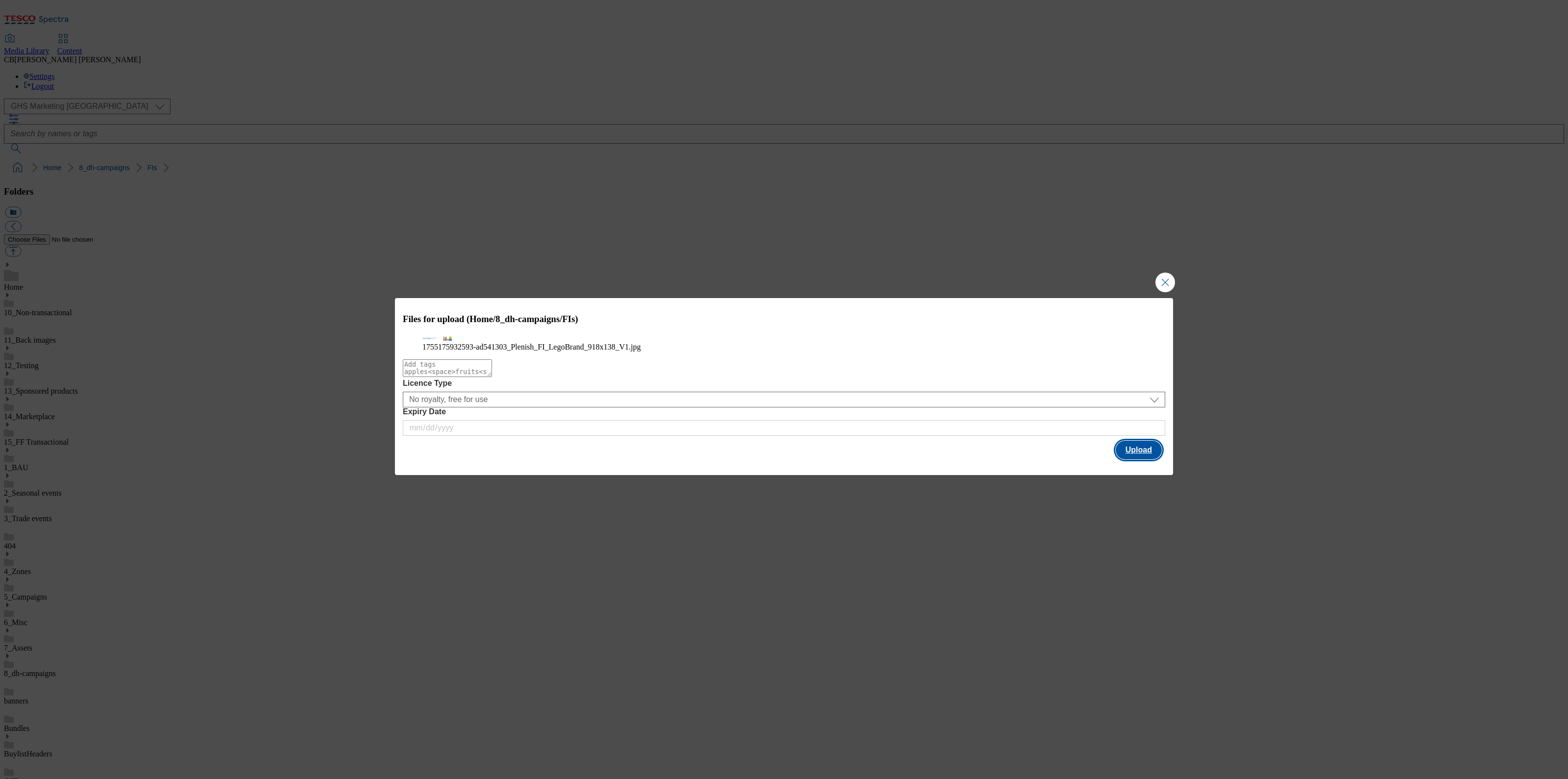
click at [1142, 460] on button "Upload" at bounding box center [1139, 450] width 46 height 19
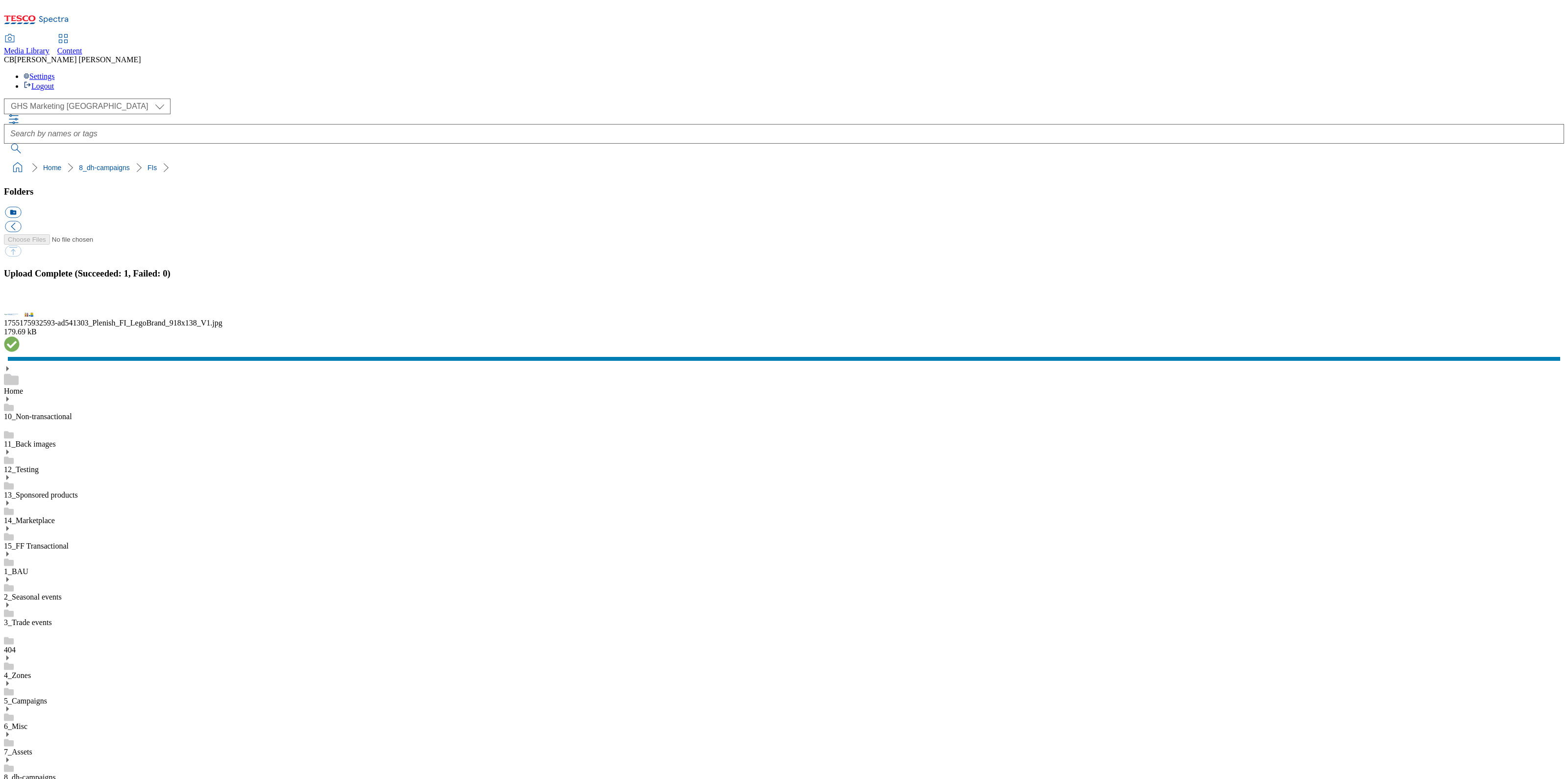
click at [19, 309] on button "button" at bounding box center [13, 304] width 15 height 9
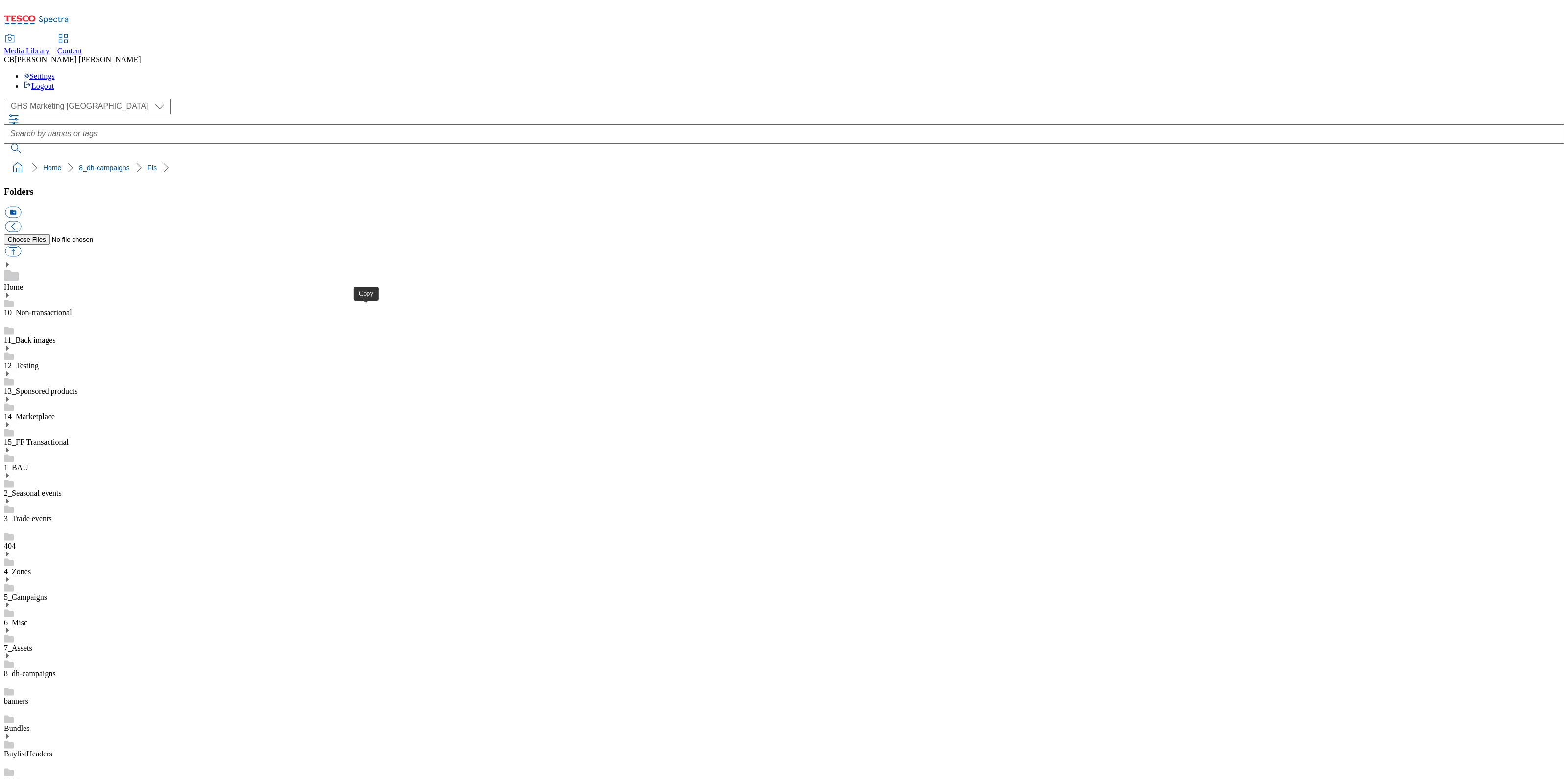
click at [11, 652] on icon at bounding box center [7, 655] width 7 height 7
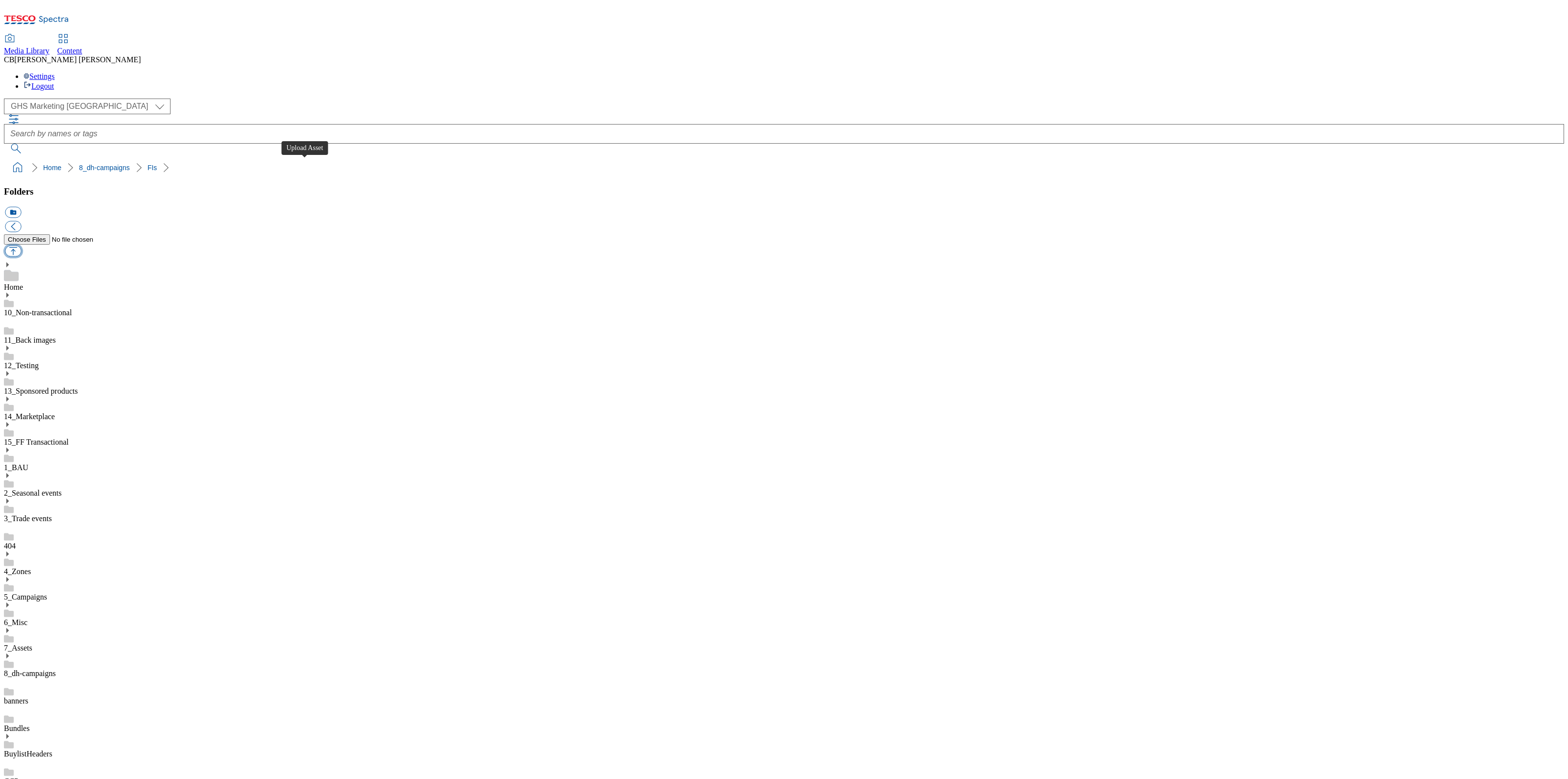
click at [21, 246] on button "button" at bounding box center [13, 251] width 16 height 11
type input "C:\fakepath\1755168239391-ad541218_KitKat_Legobrand_2560x320_V1.jpg"
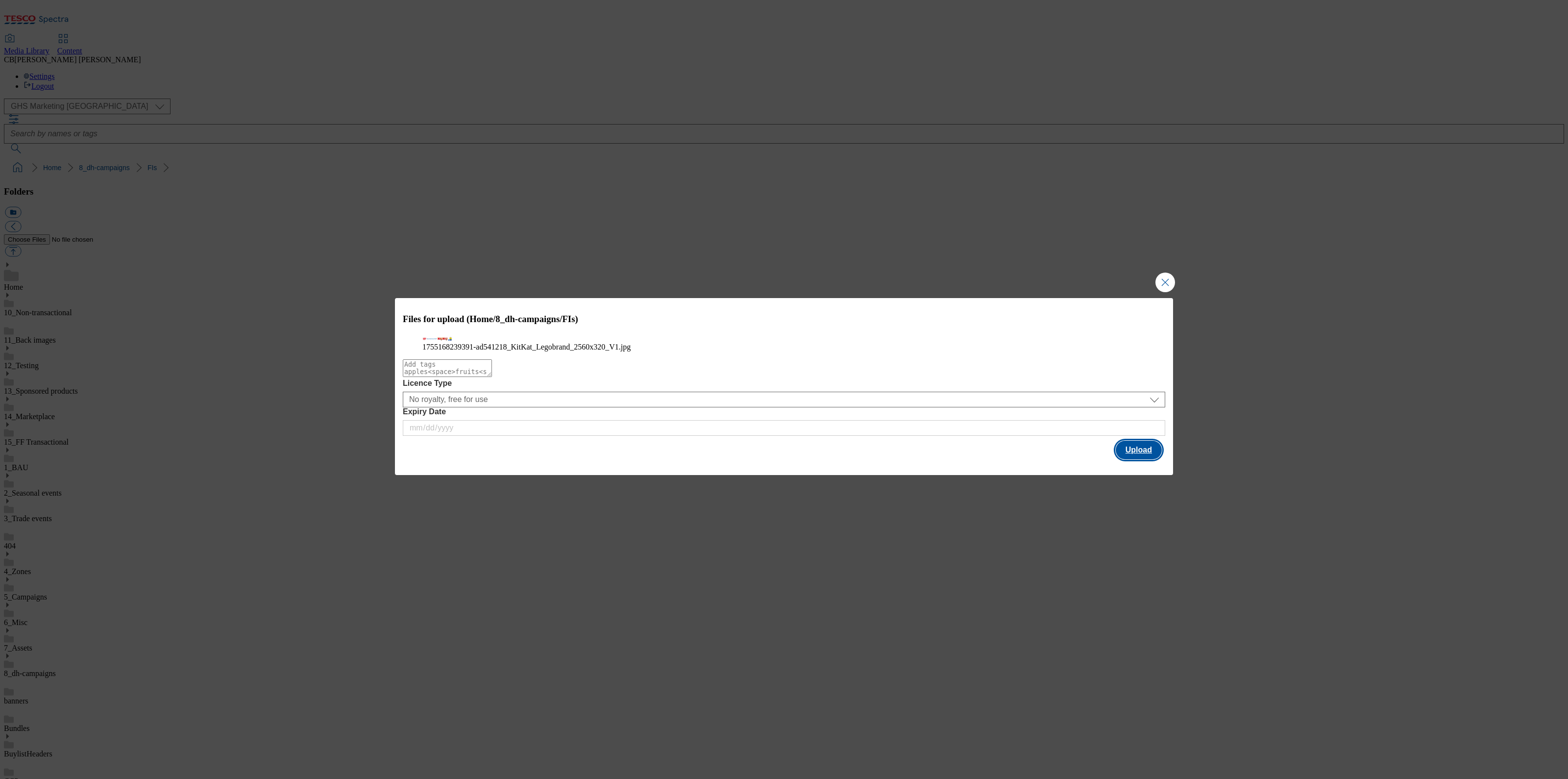
click at [1128, 460] on button "Upload" at bounding box center [1139, 450] width 46 height 19
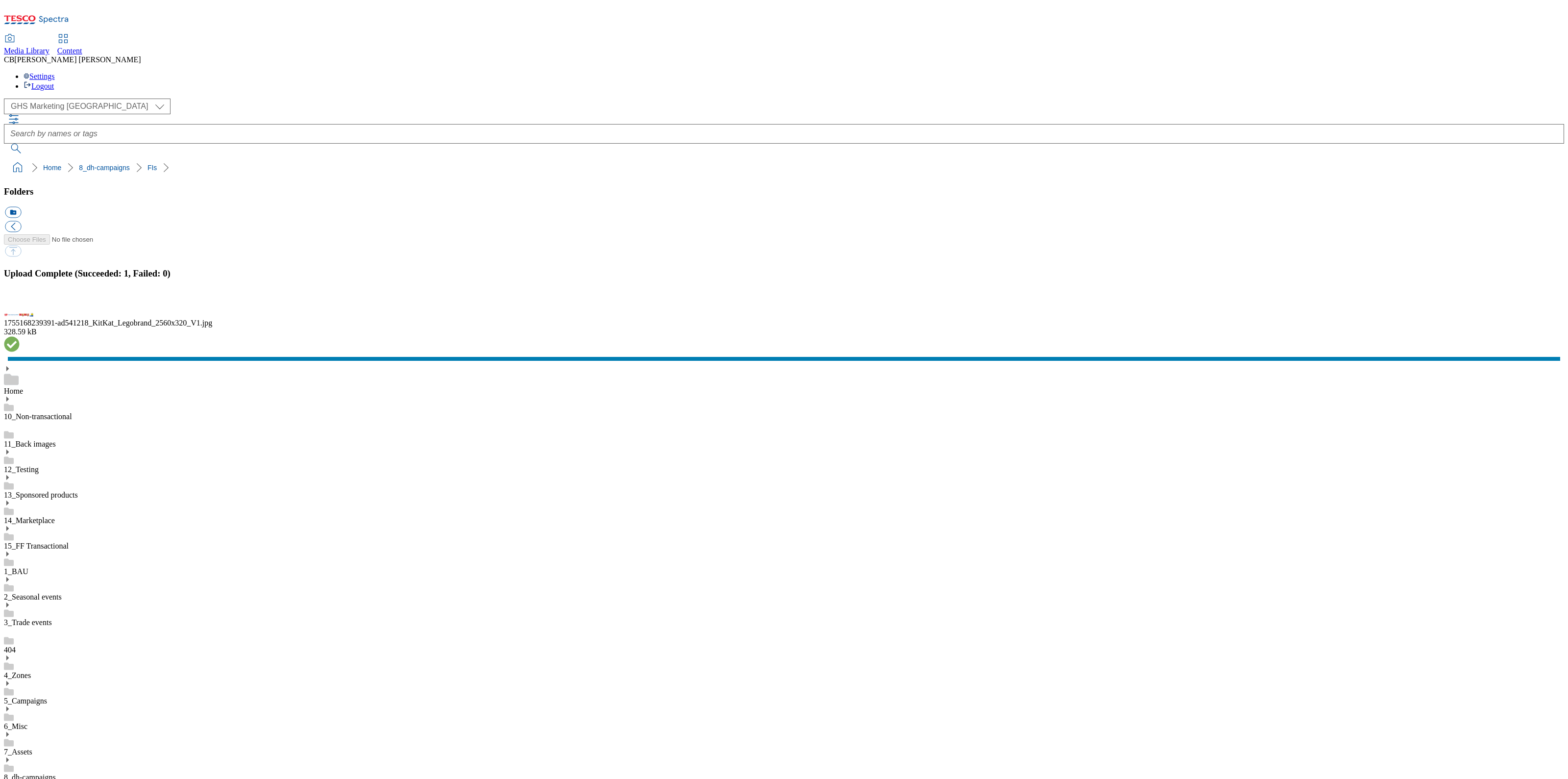
click at [19, 309] on button "button" at bounding box center [13, 304] width 15 height 9
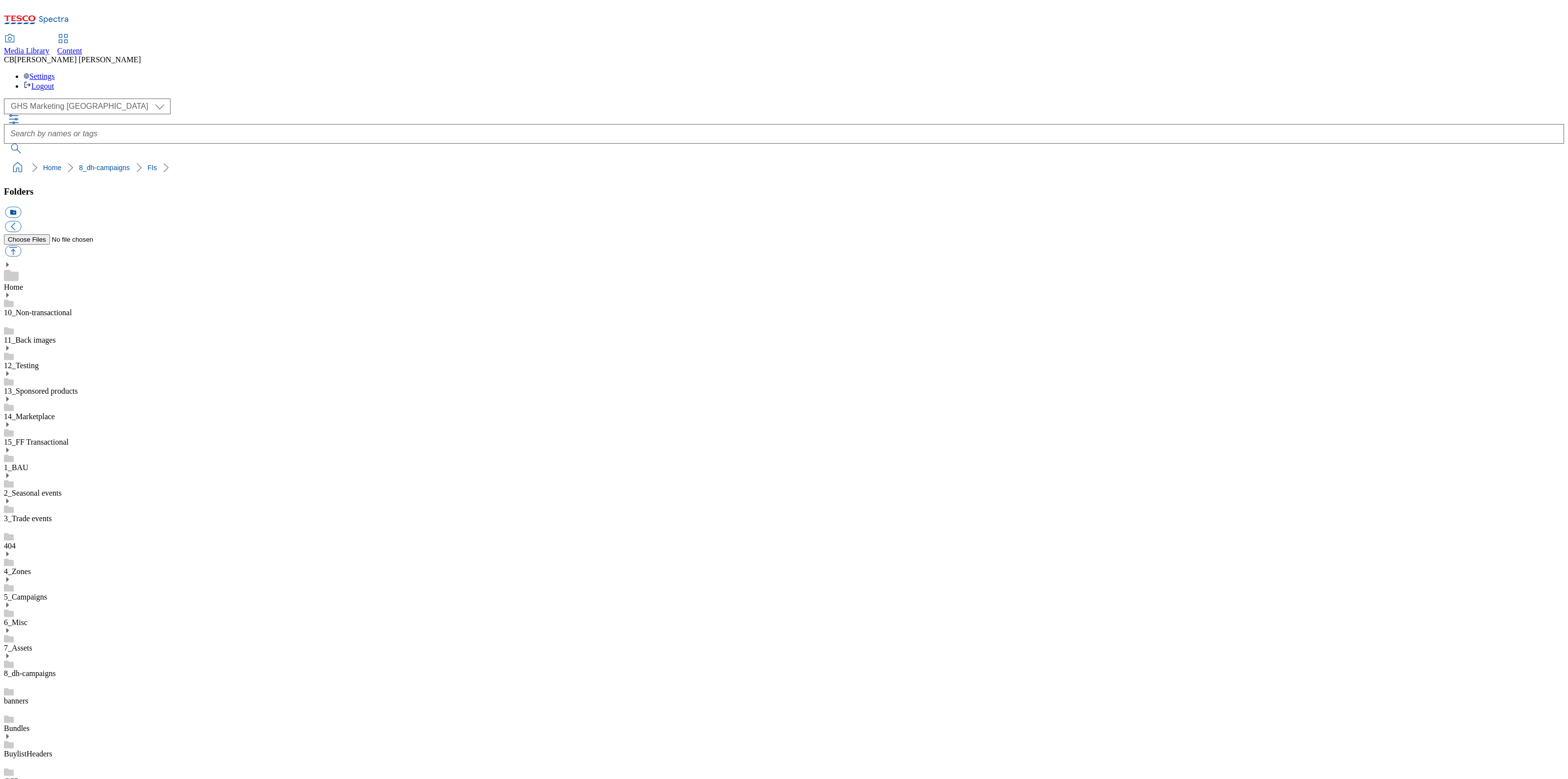
click at [11, 652] on icon at bounding box center [7, 655] width 7 height 7
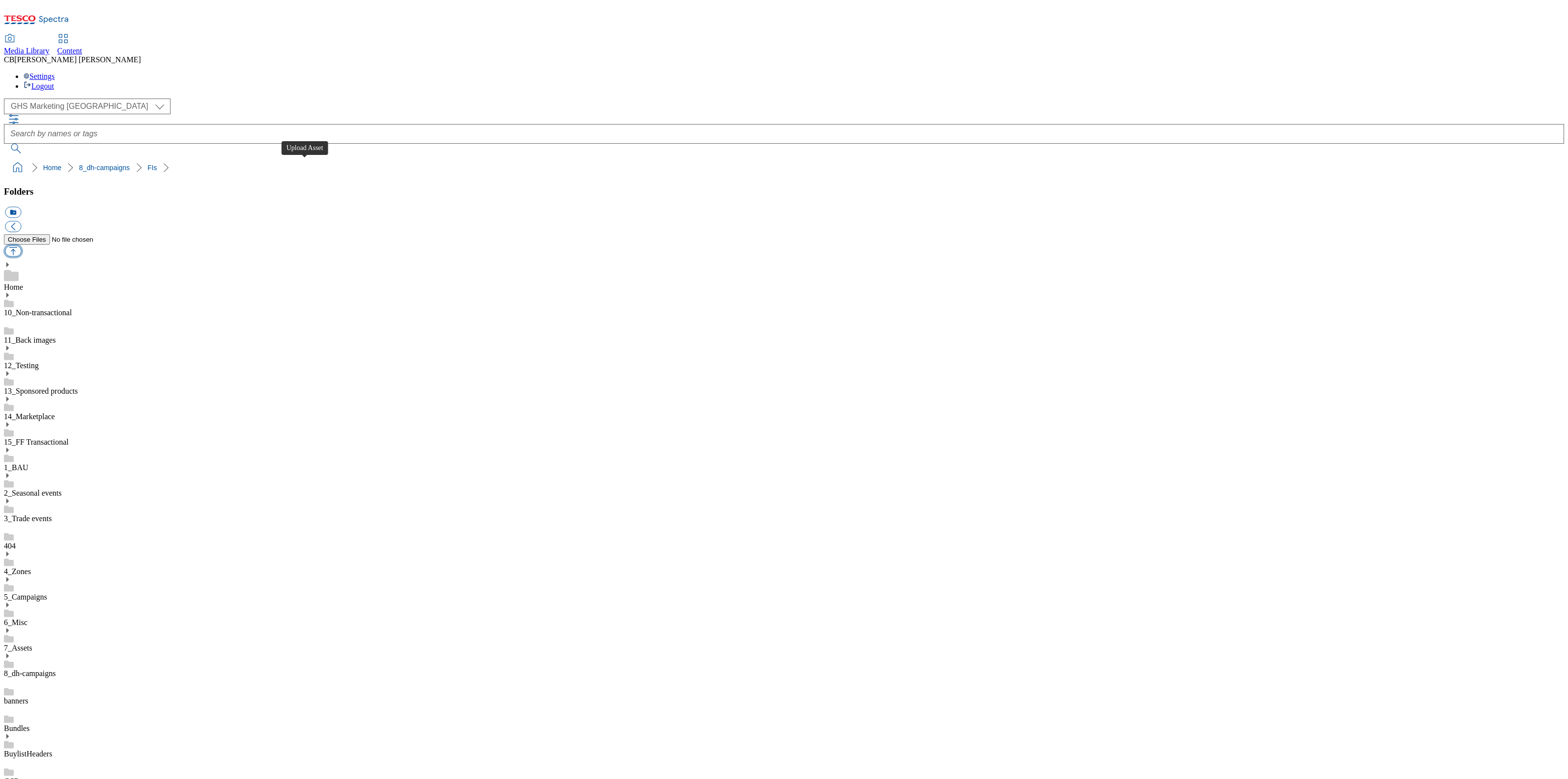
click at [21, 246] on button "button" at bounding box center [13, 251] width 16 height 11
type input "C:\fakepath\1755175569976-ad541676_Fresh_Pak_FI_LegoBrand_918x110_V1.jpg"
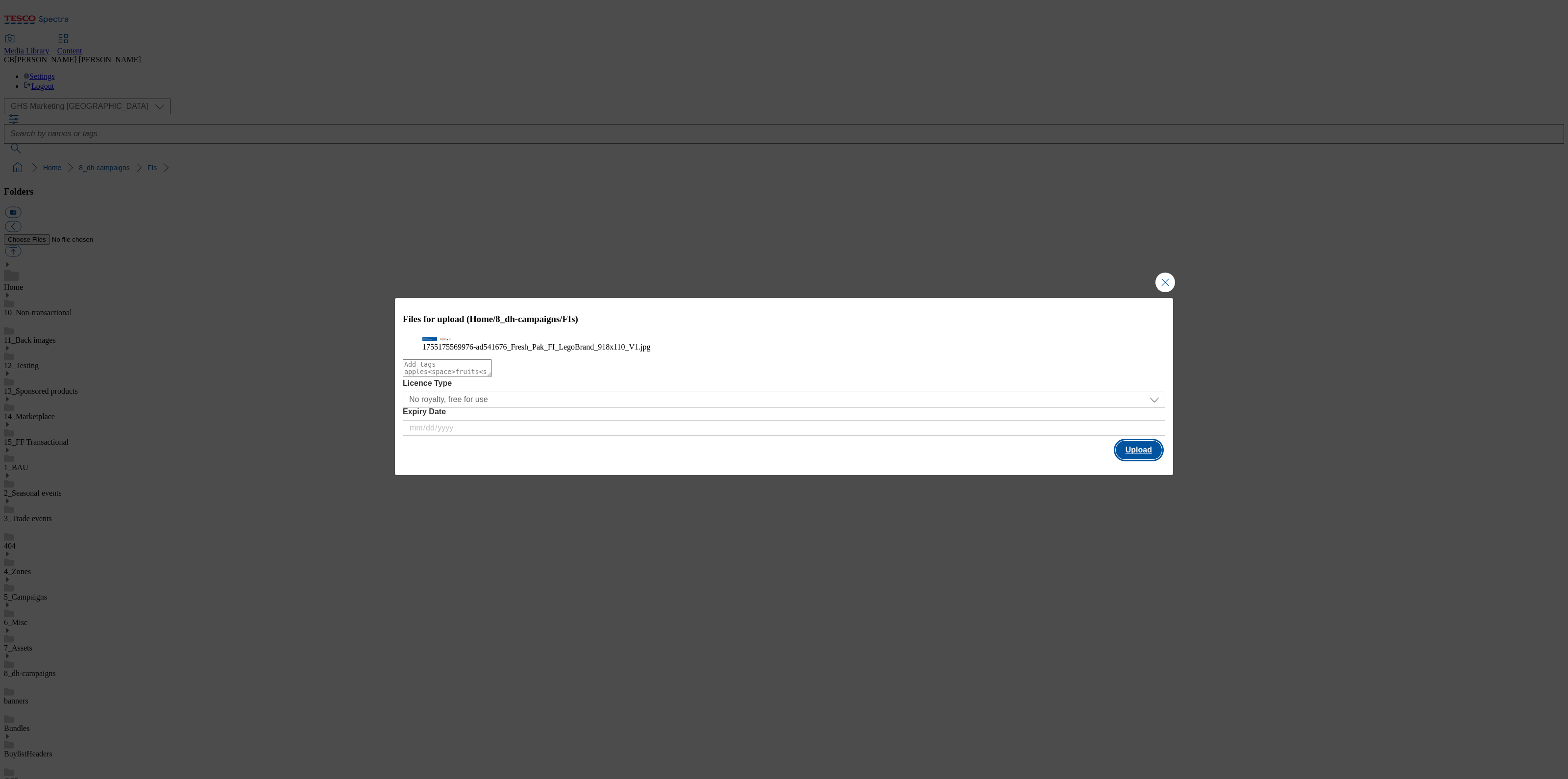
click at [1130, 460] on button "Upload" at bounding box center [1139, 450] width 46 height 19
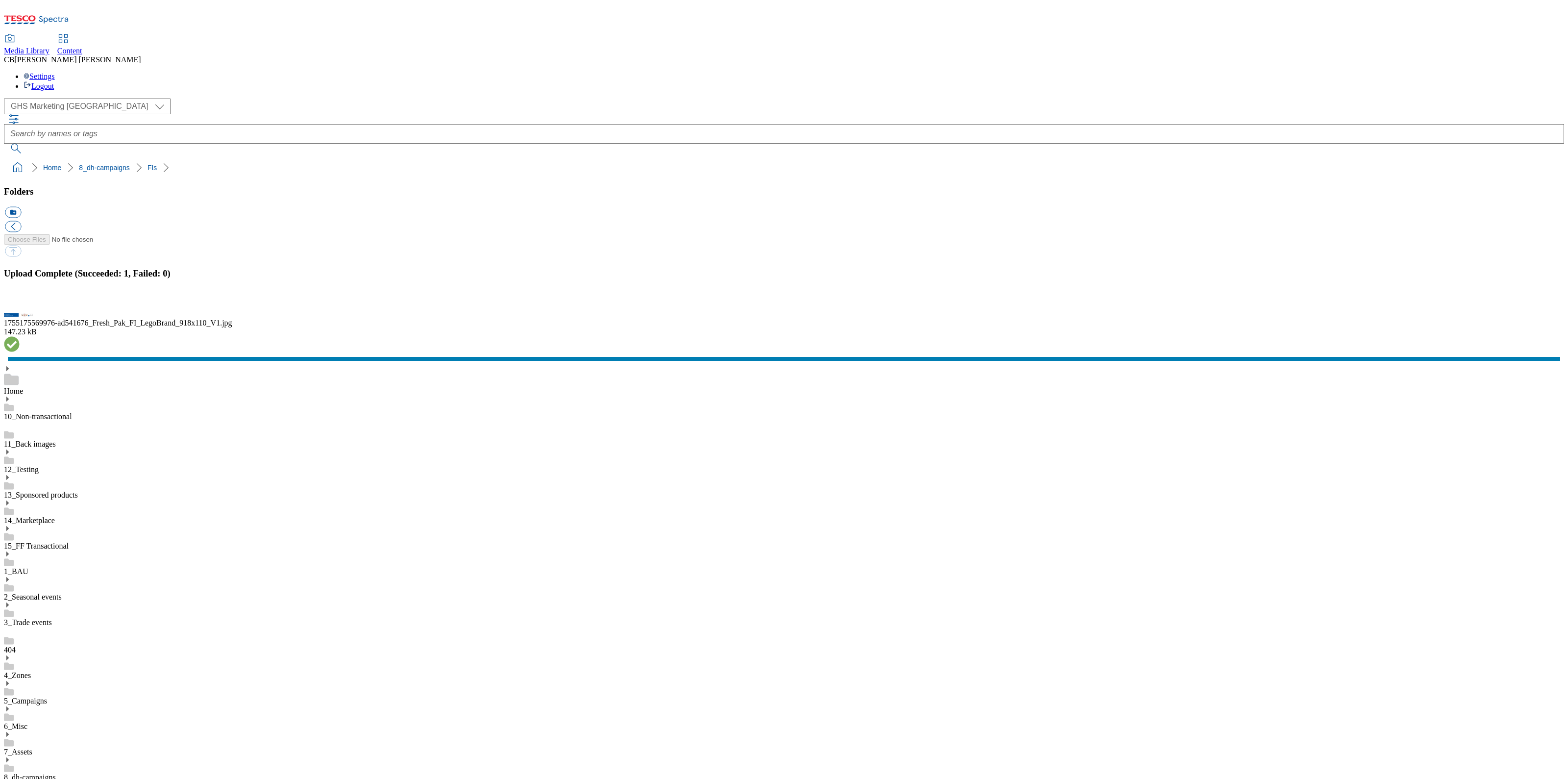
click at [19, 309] on button "button" at bounding box center [13, 304] width 15 height 9
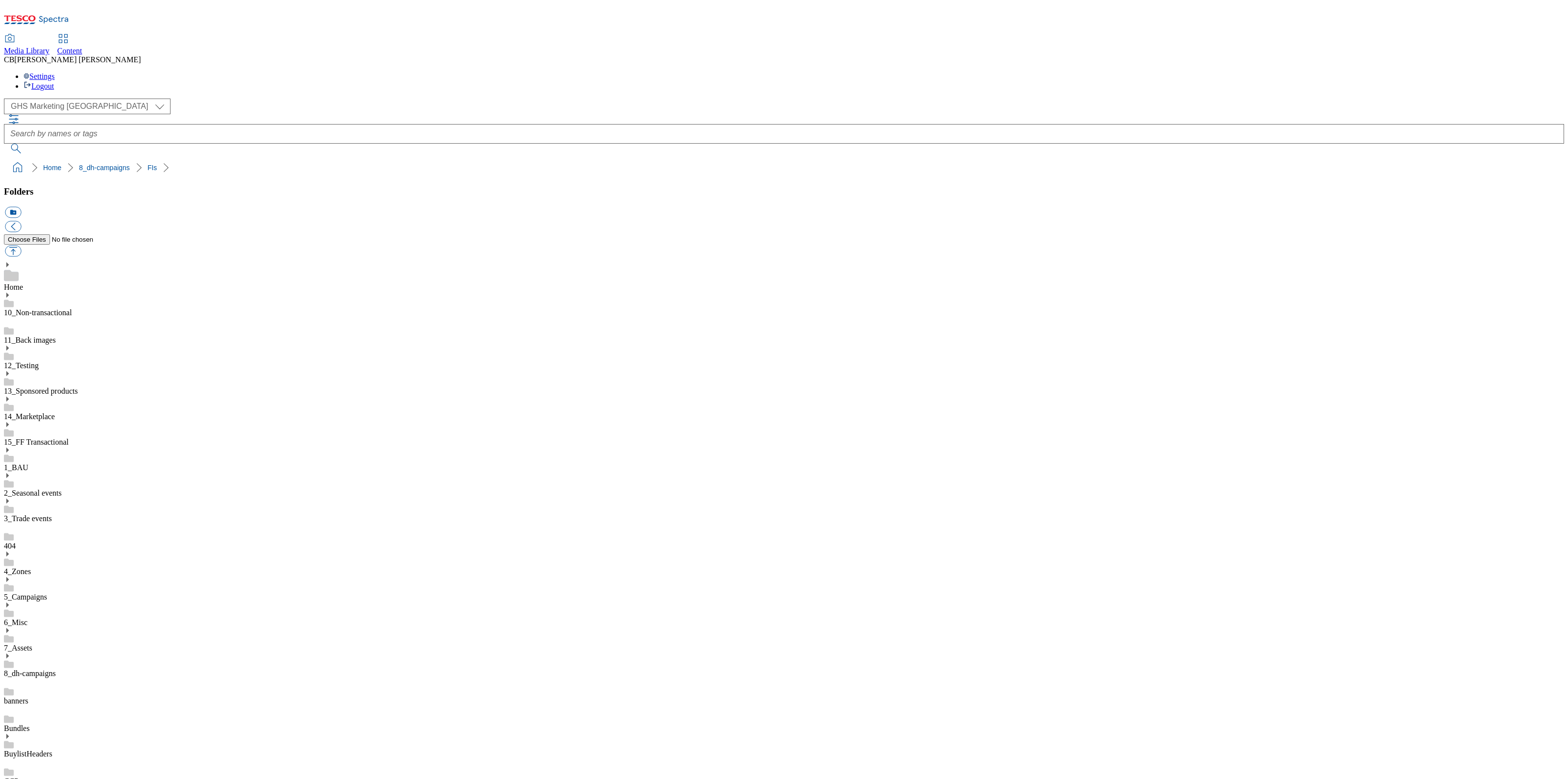
click at [21, 246] on button "button" at bounding box center [13, 251] width 16 height 11
type input "C:\fakepath\1755248412757-Ad540773_Brewdog_LegoBrand_2560x320_V4.jpg"
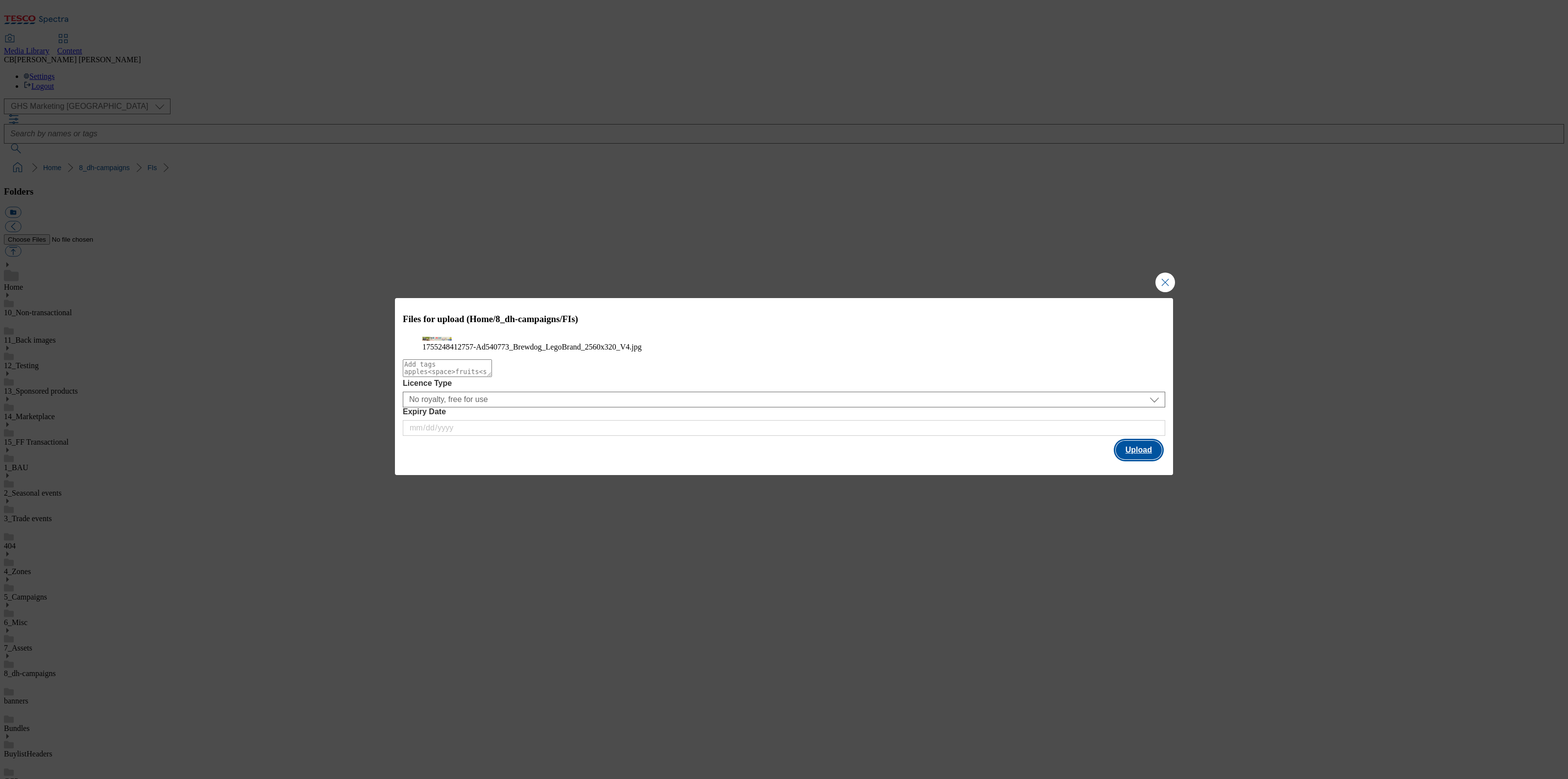
click at [1137, 460] on button "Upload" at bounding box center [1139, 450] width 46 height 19
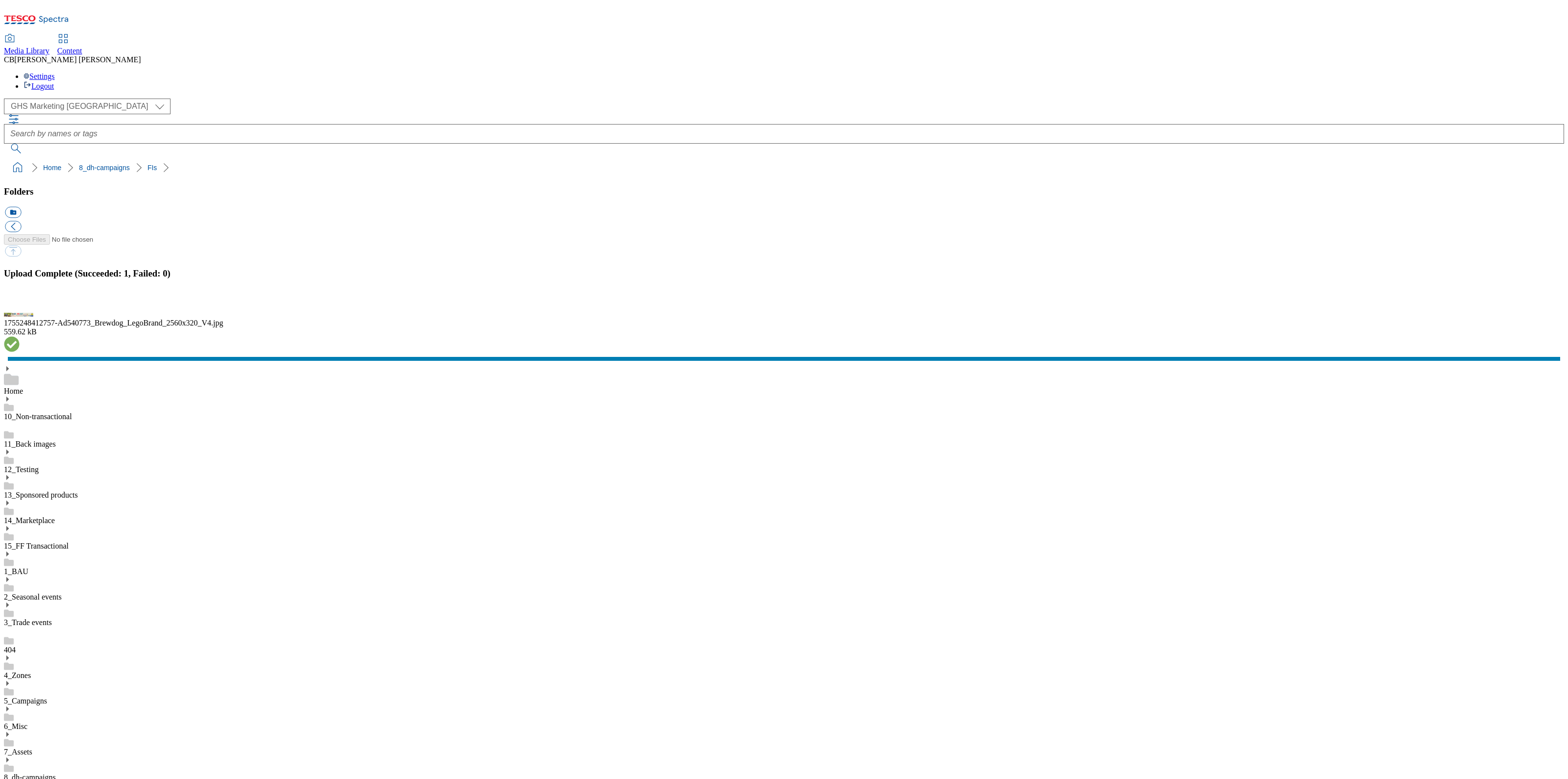
click at [19, 309] on button "button" at bounding box center [13, 304] width 15 height 9
